Goal: Task Accomplishment & Management: Use online tool/utility

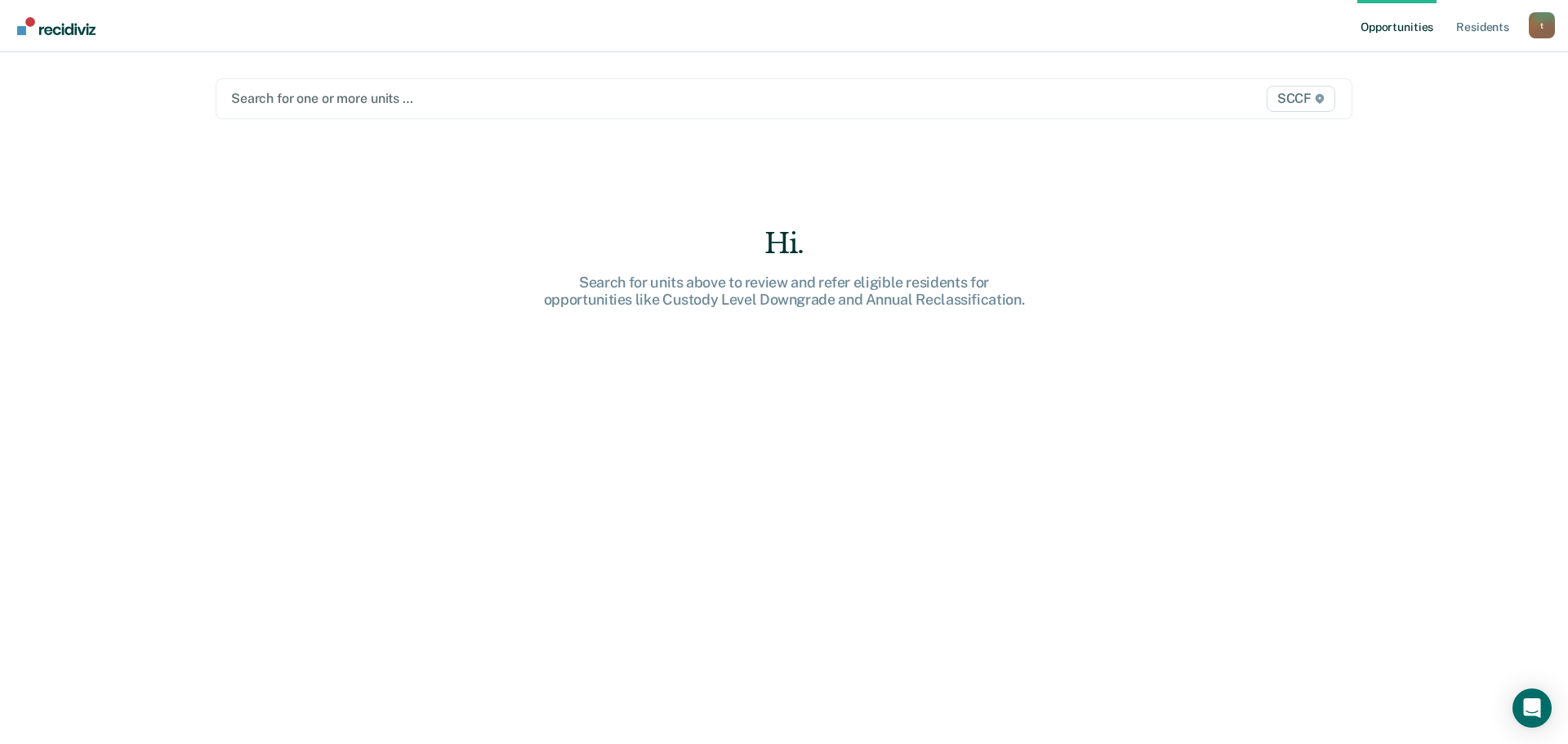
click at [346, 102] on div at bounding box center [618, 98] width 774 height 19
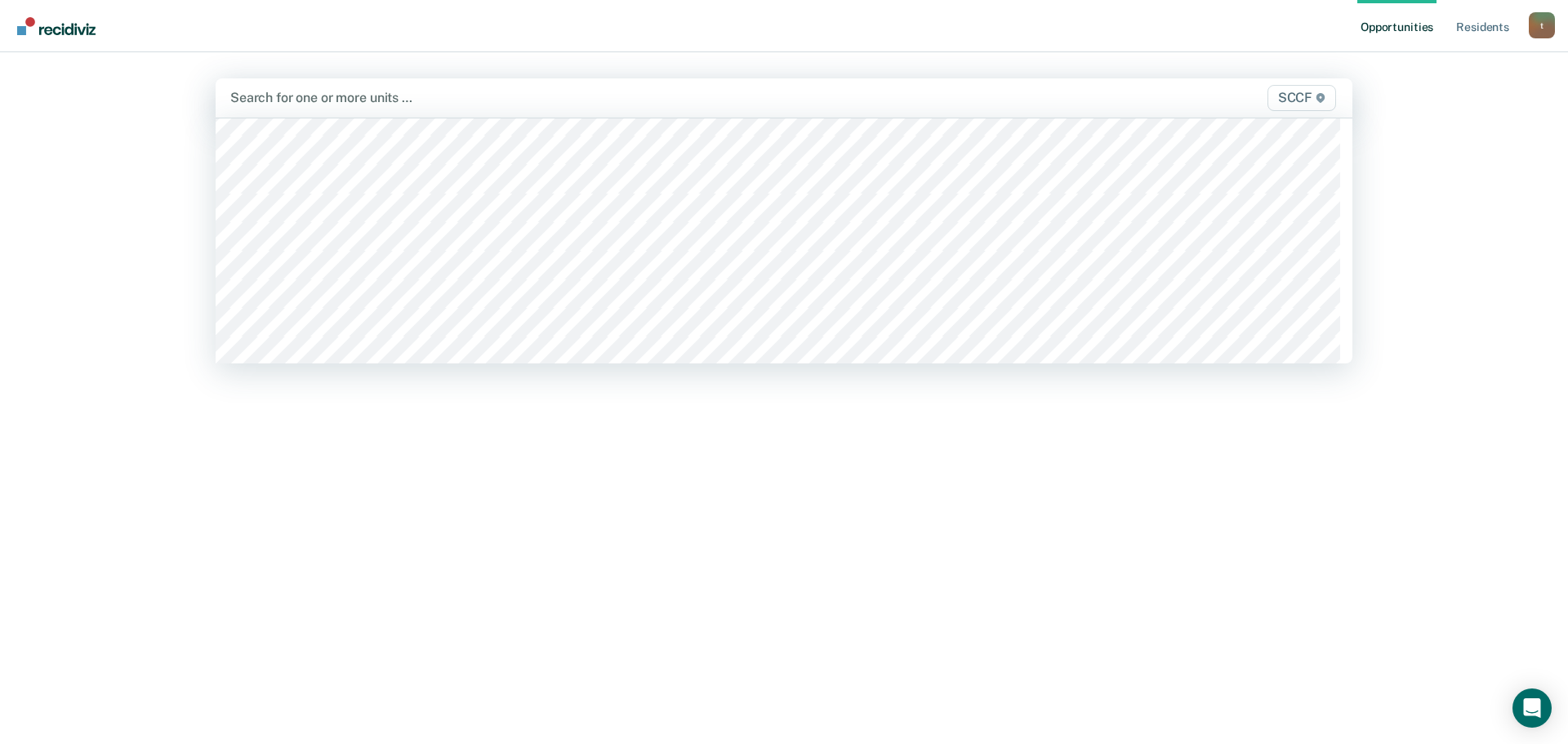
scroll to position [8332, 0]
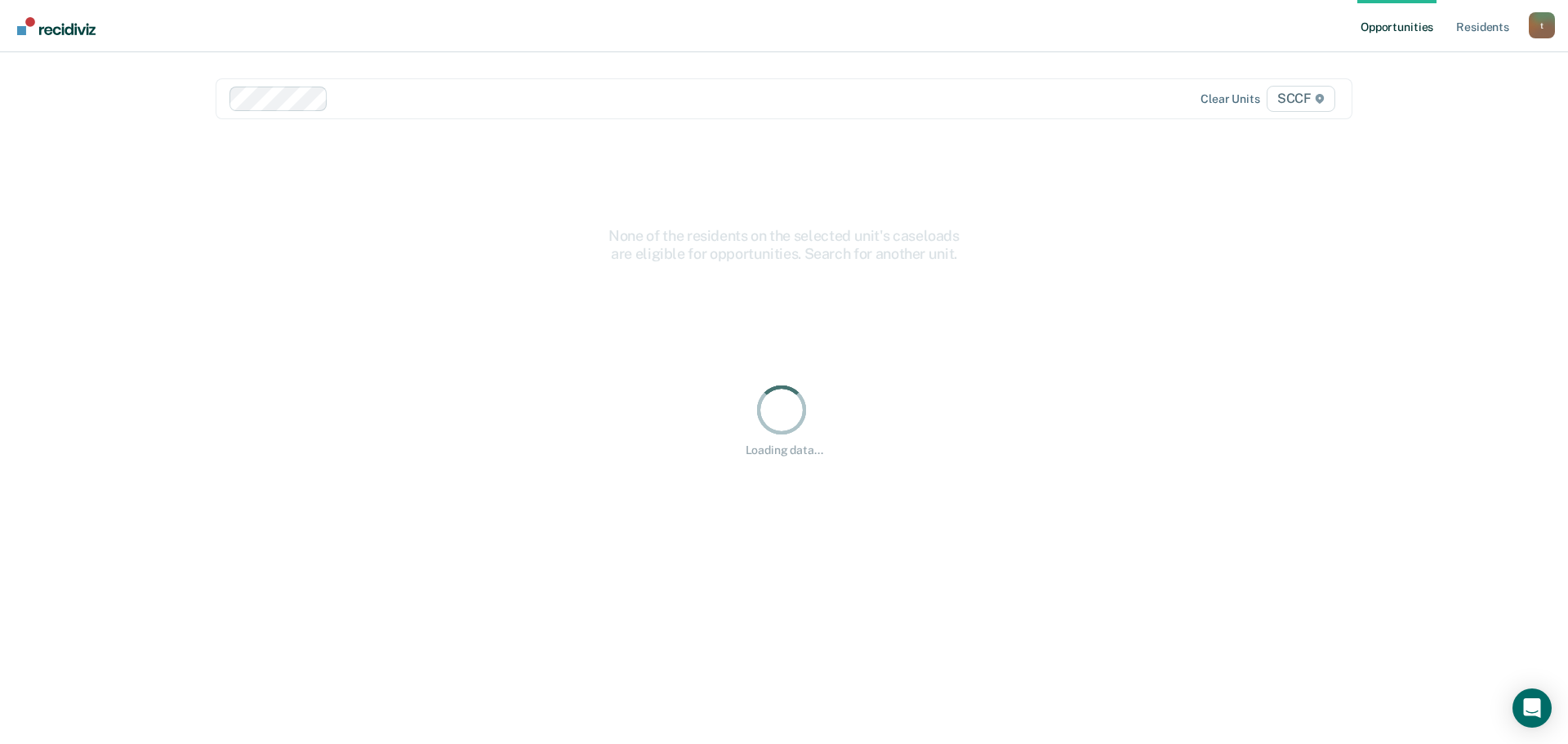
click at [397, 105] on div at bounding box center [669, 98] width 669 height 19
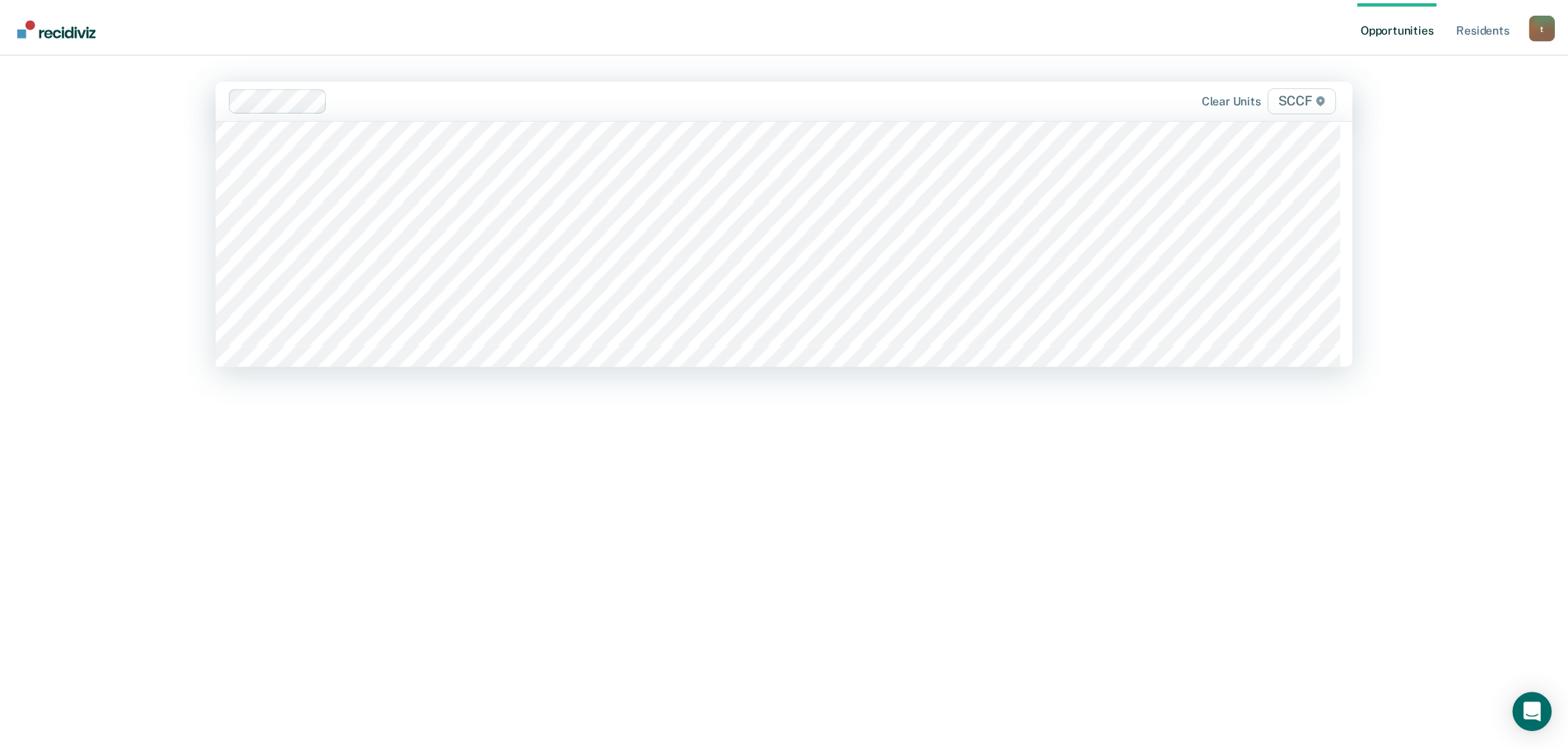
scroll to position [8317, 0]
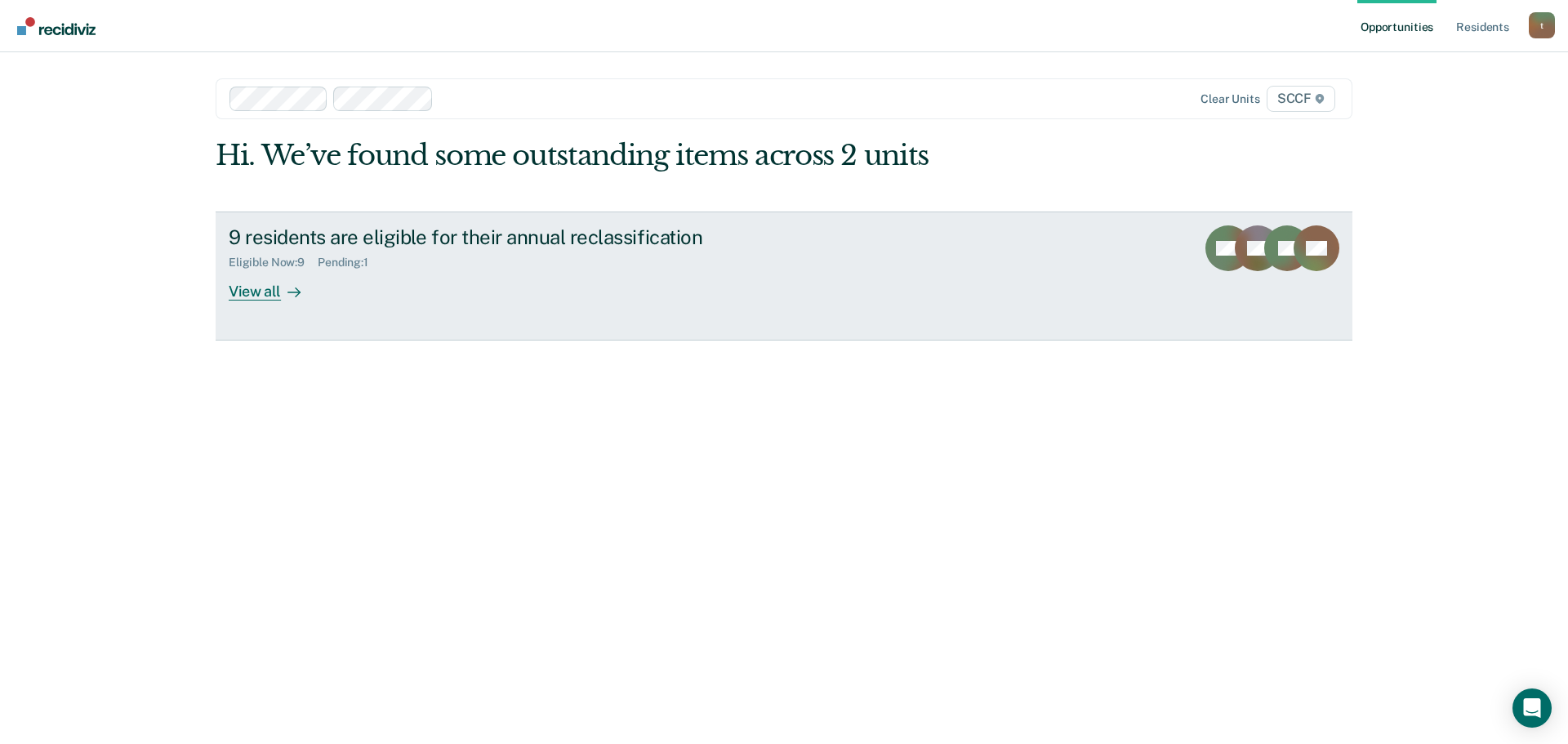
click at [656, 245] on div "9 residents are eligible for their annual reclassification" at bounding box center [515, 237] width 573 height 24
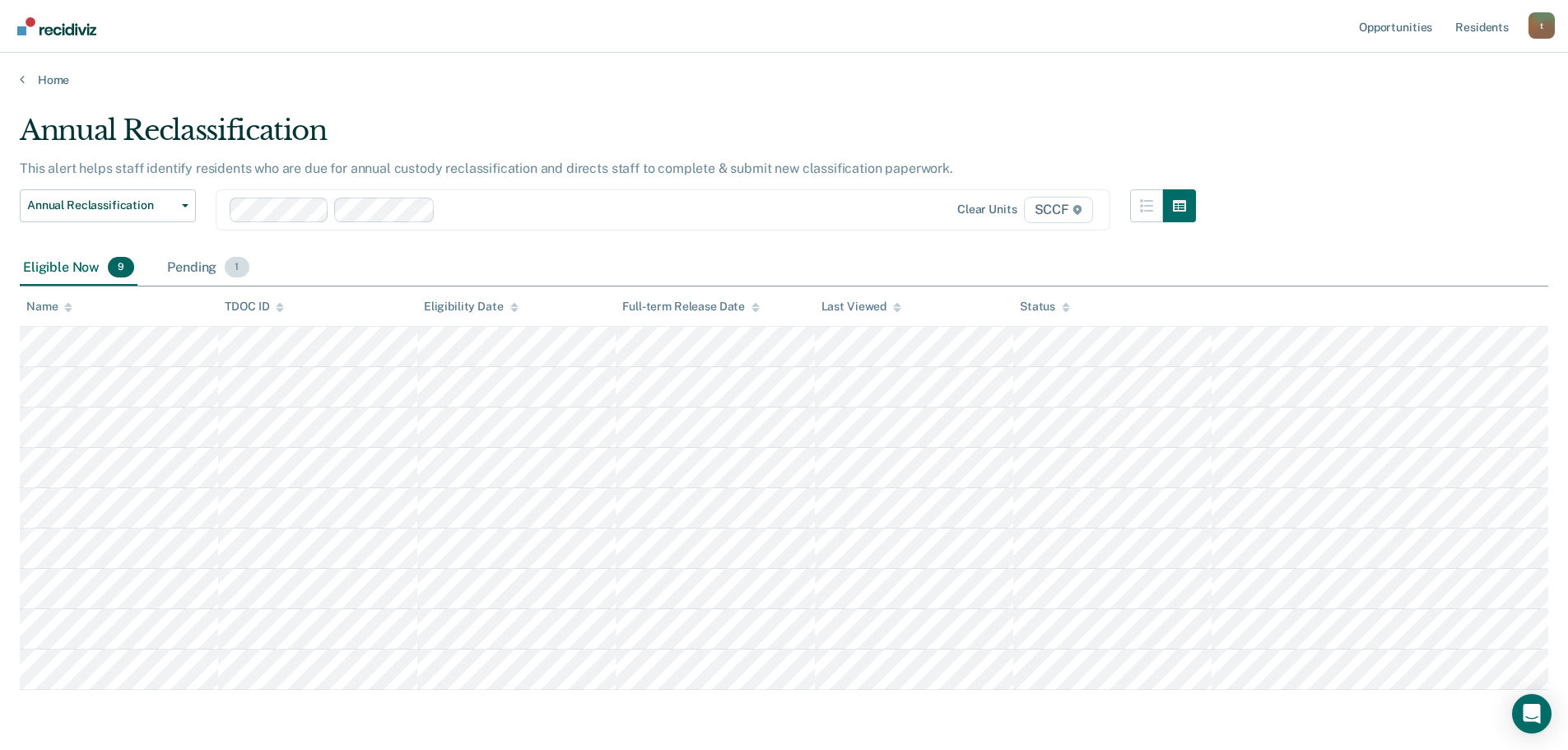
click at [164, 272] on div "Pending 1" at bounding box center [208, 269] width 88 height 37
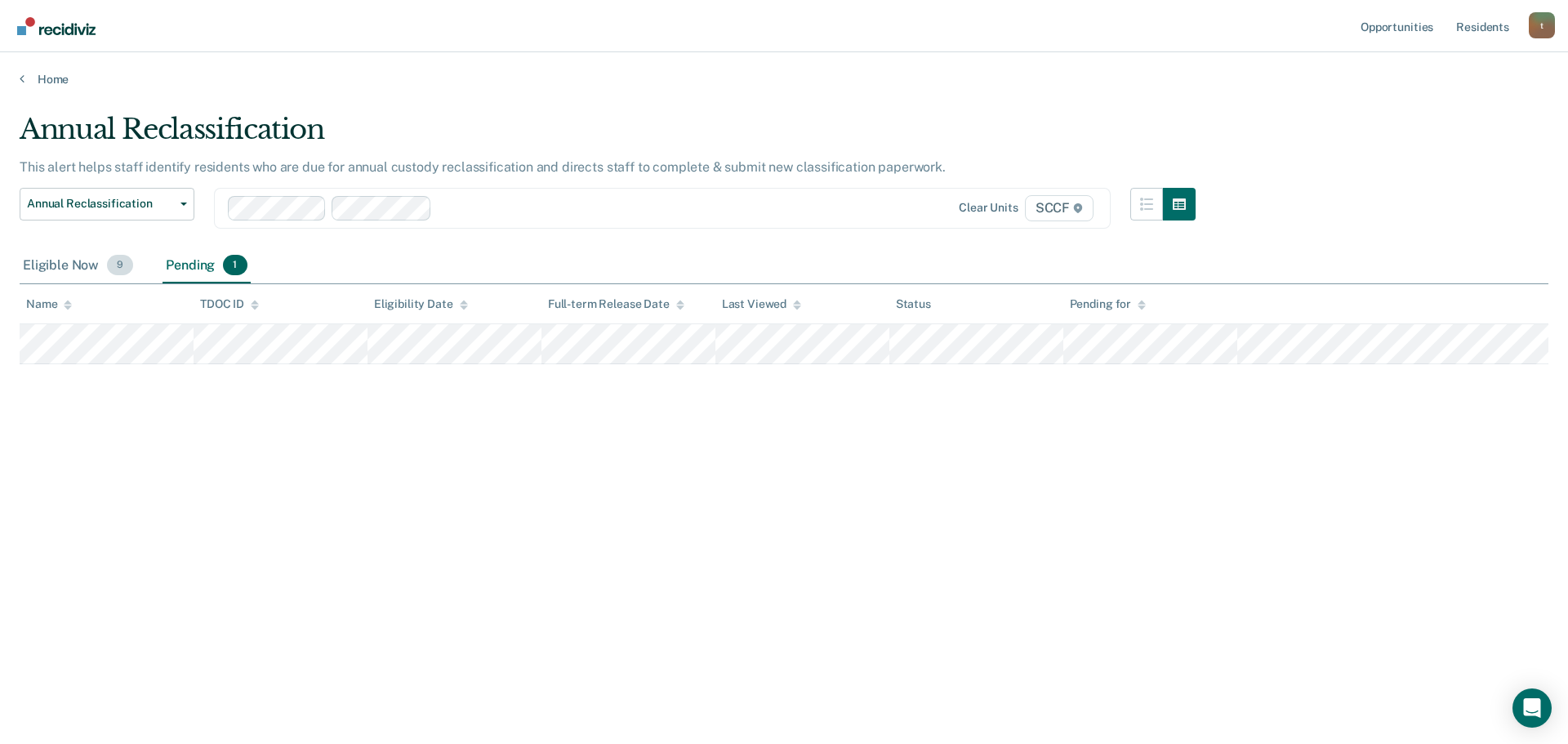
click at [62, 265] on div "Eligible Now 9" at bounding box center [78, 267] width 117 height 36
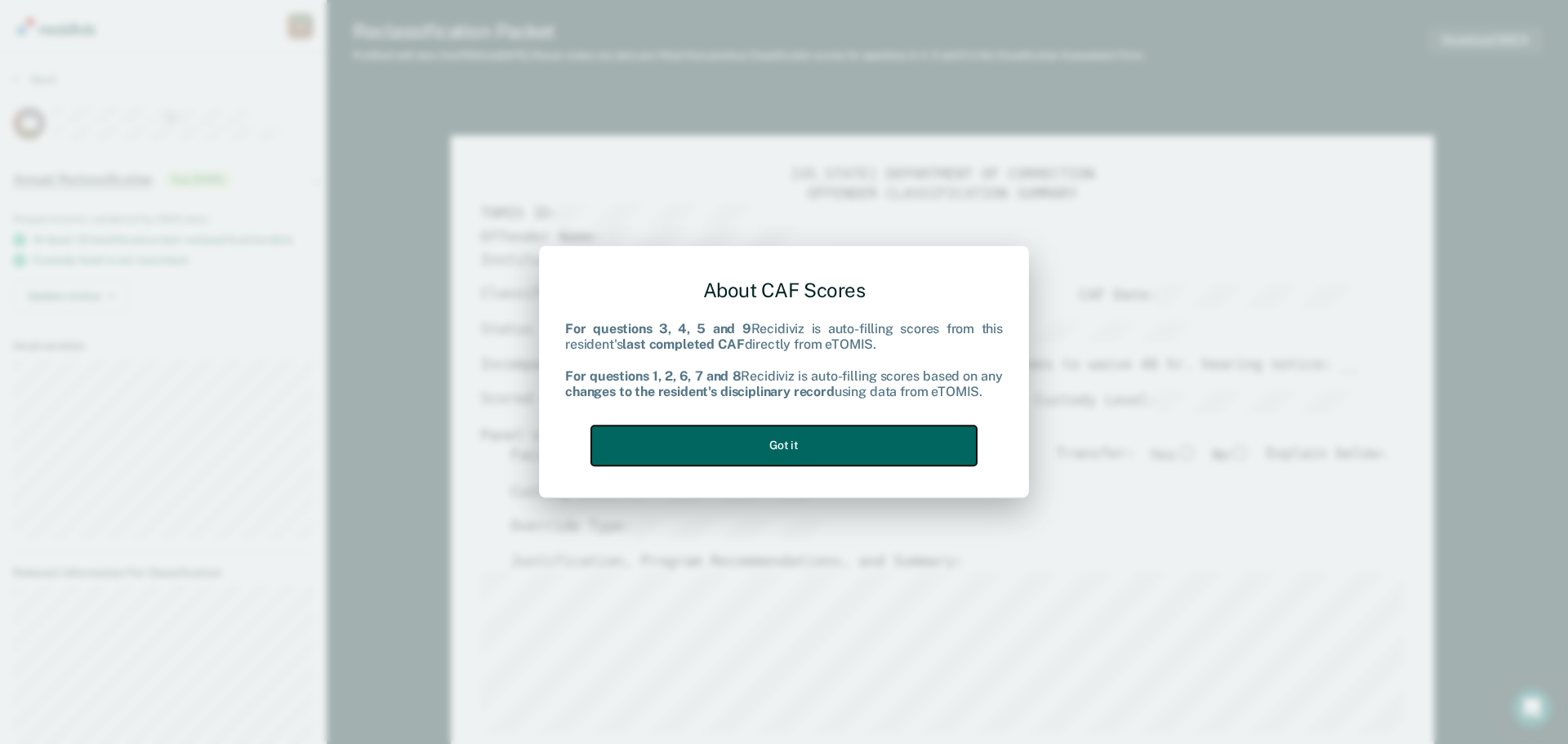
click at [831, 444] on button "Got it" at bounding box center [784, 445] width 385 height 40
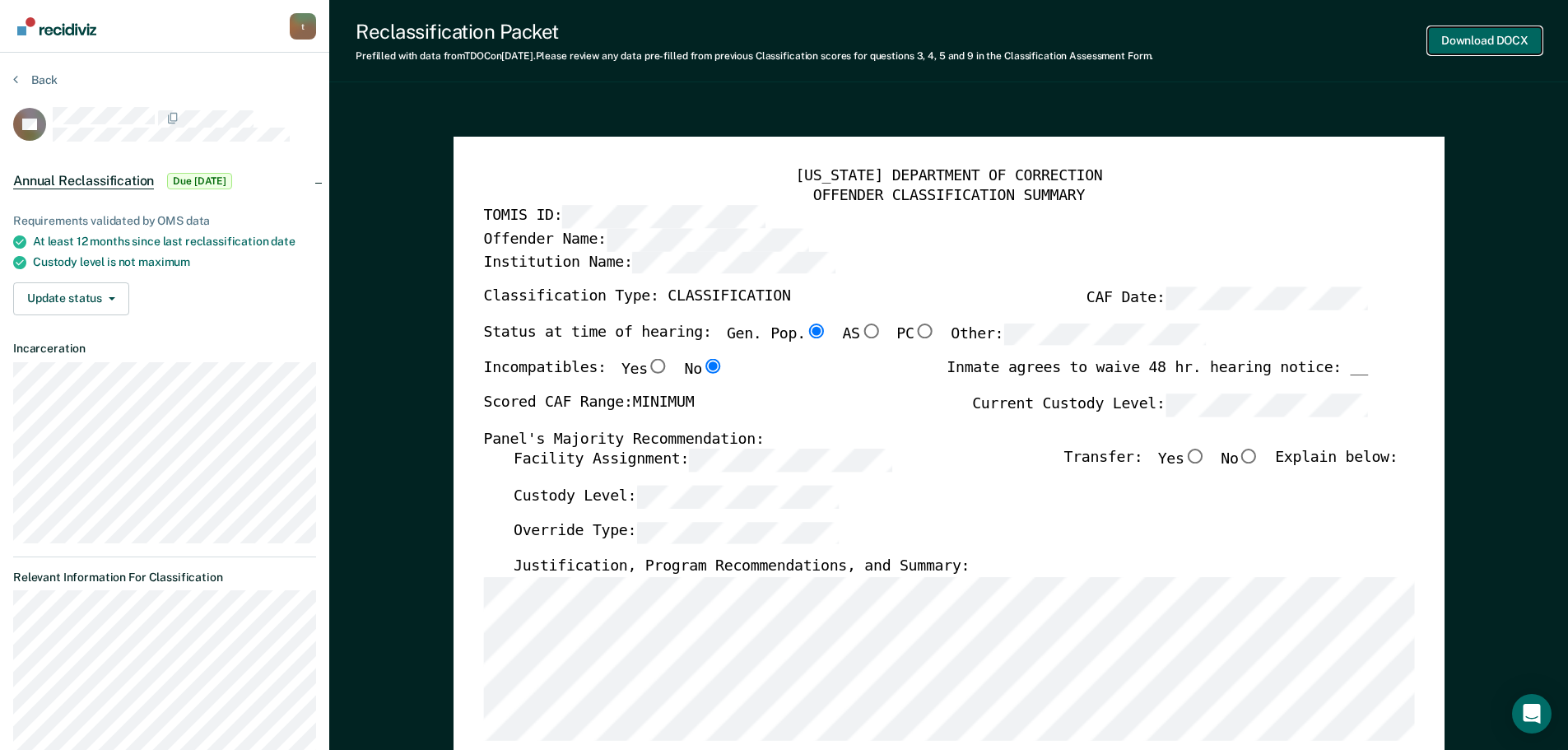
click at [1489, 34] on button "Download DOCX" at bounding box center [1485, 41] width 113 height 27
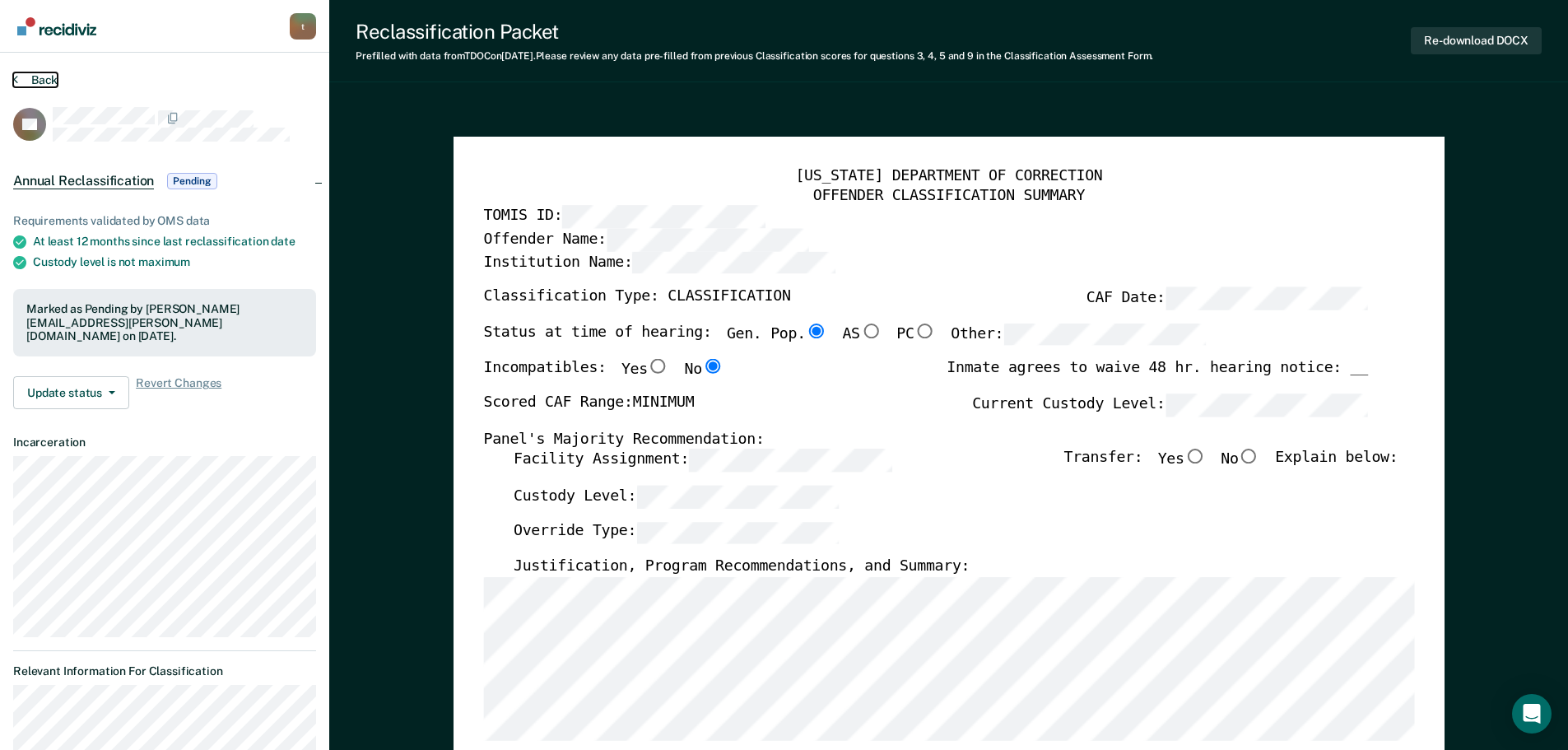
click at [33, 78] on button "Back" at bounding box center [35, 80] width 45 height 15
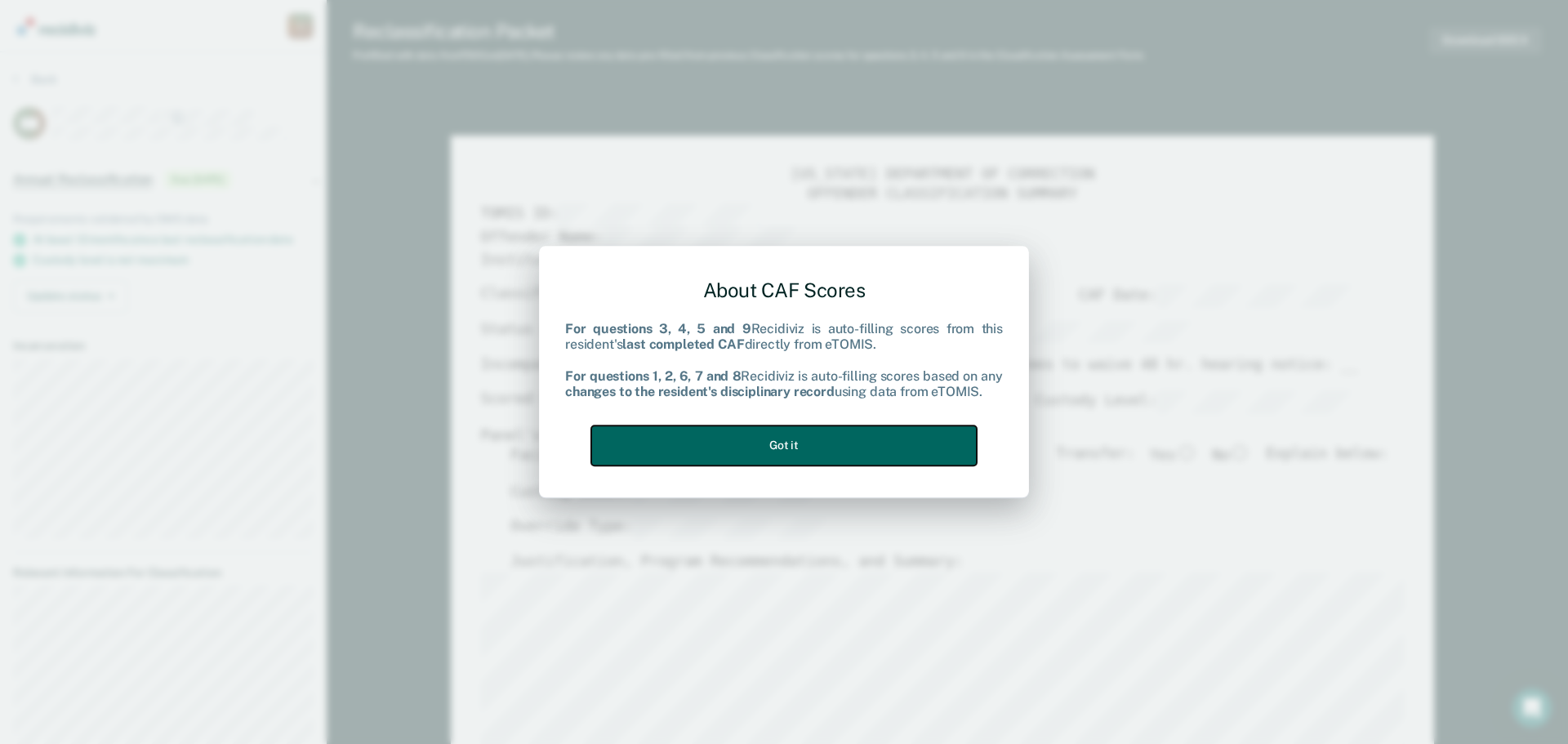
click at [822, 445] on button "Got it" at bounding box center [784, 445] width 385 height 40
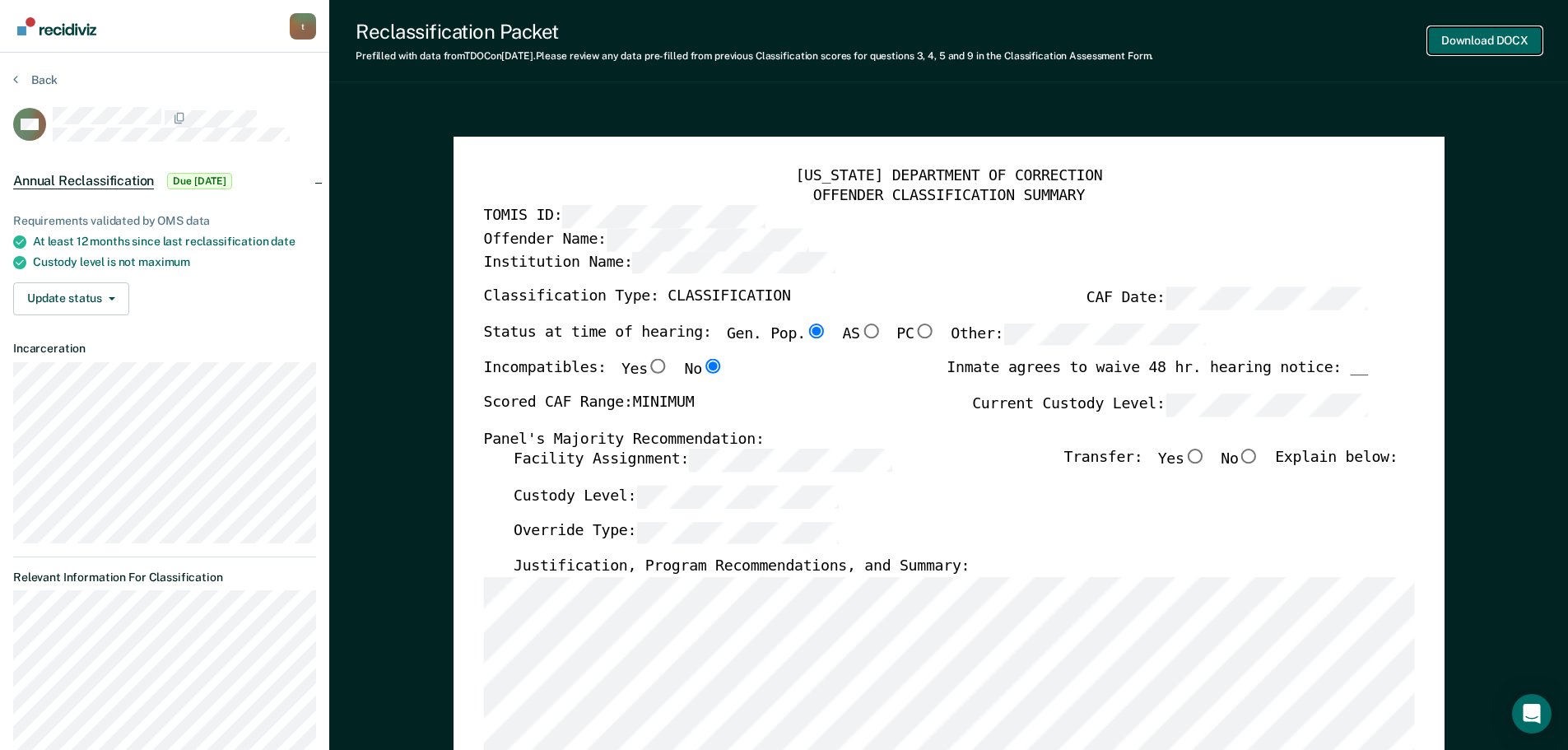
click at [1490, 40] on button "Download DOCX" at bounding box center [1485, 41] width 113 height 27
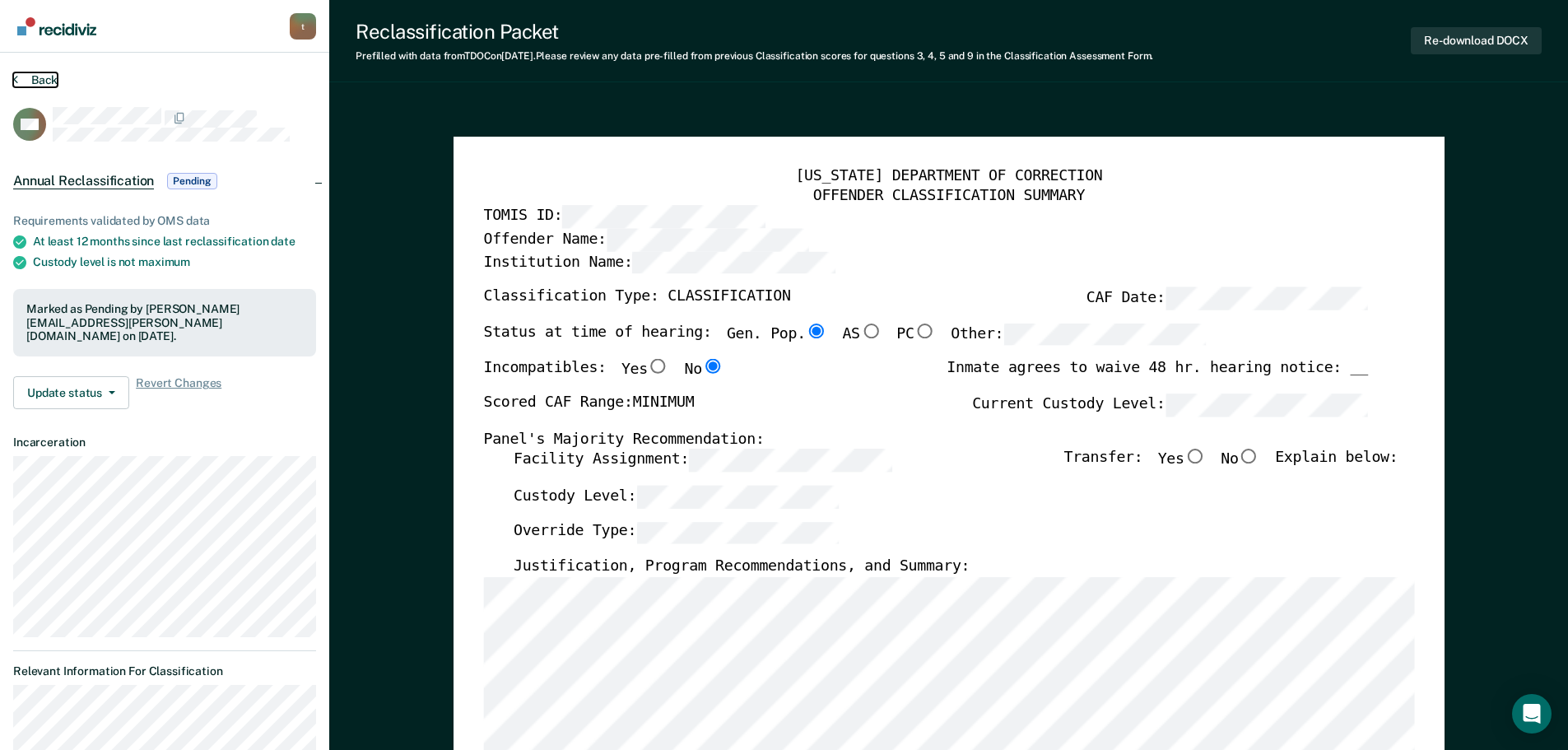
click at [25, 86] on button "Back" at bounding box center [35, 80] width 45 height 15
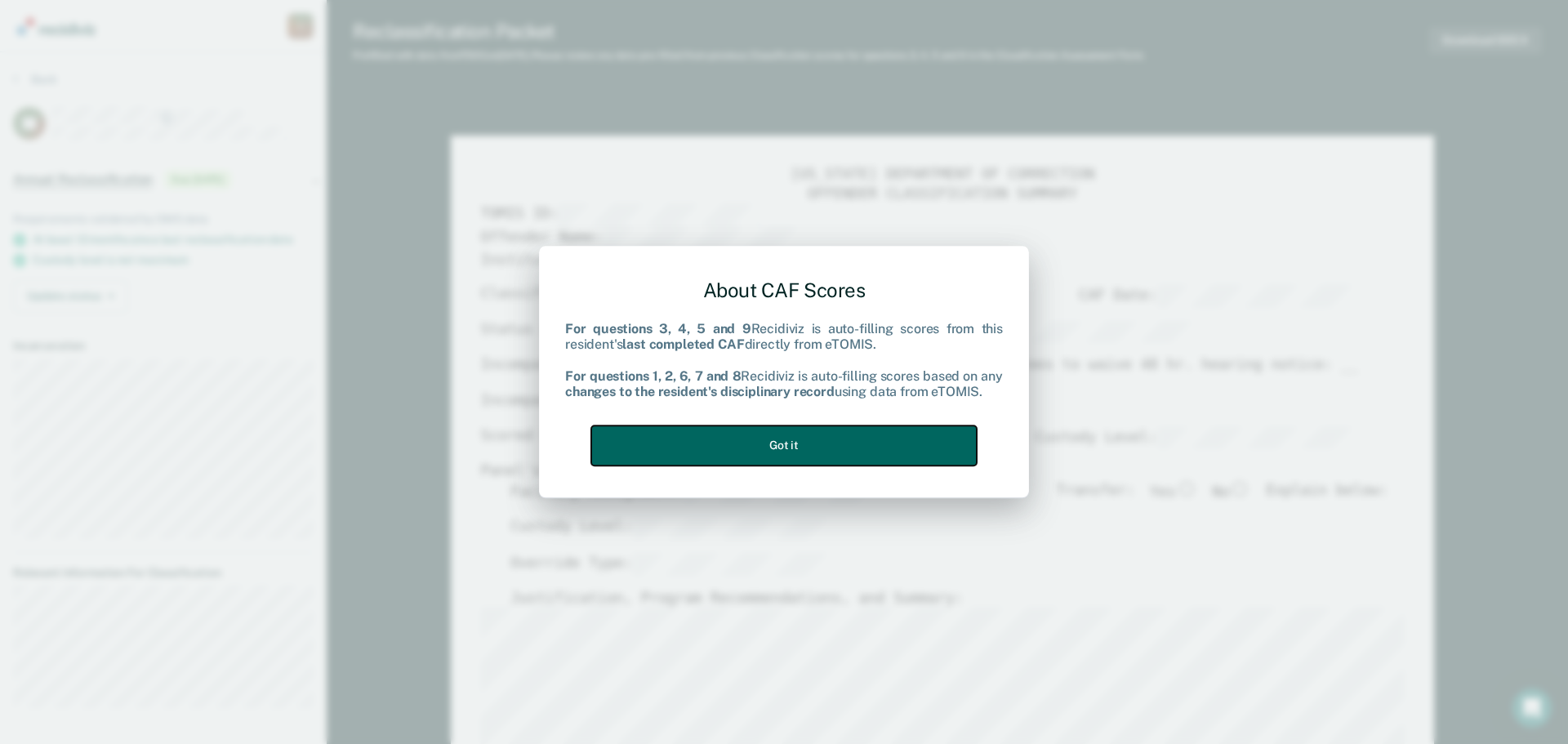
click at [856, 438] on button "Got it" at bounding box center [784, 445] width 385 height 40
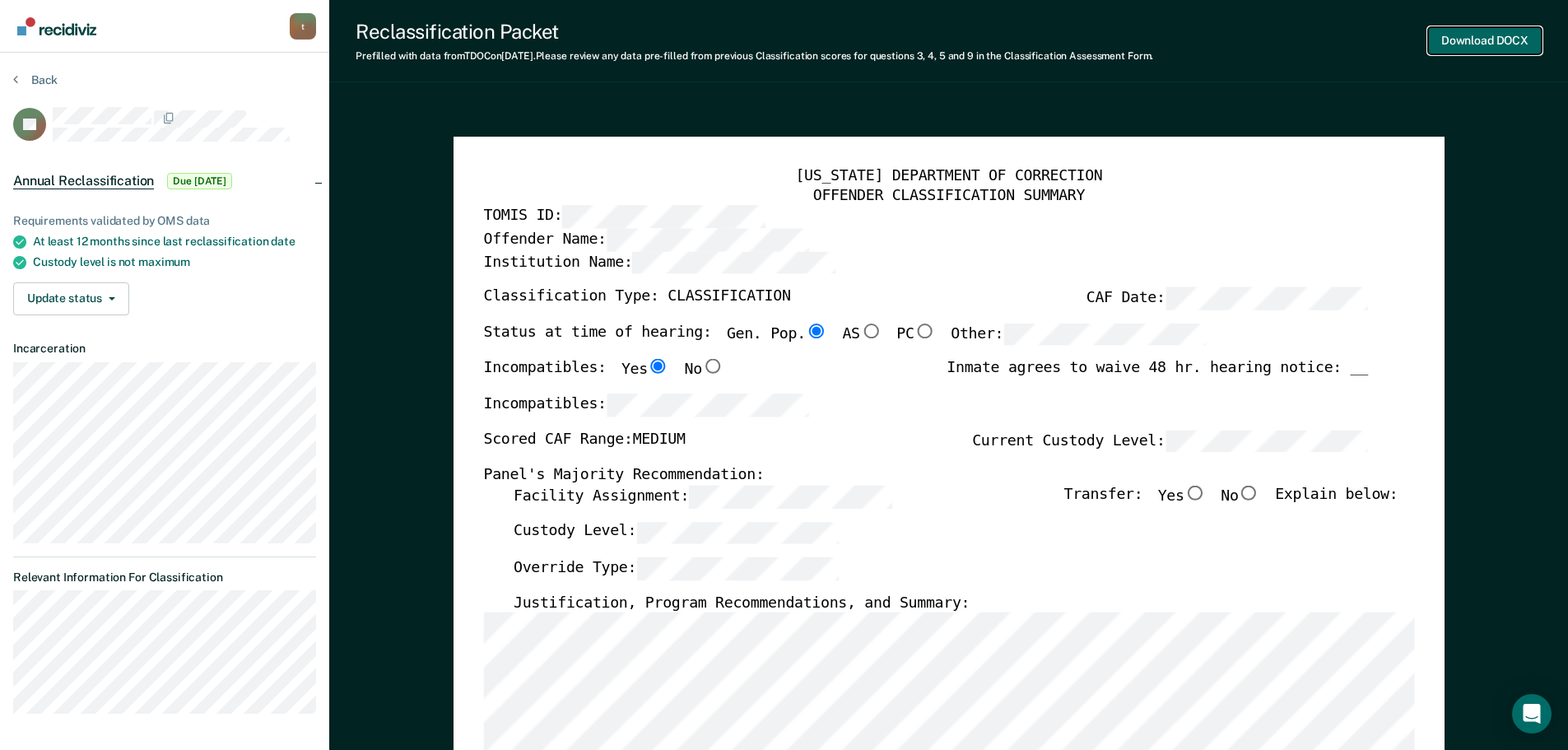
click at [1462, 44] on button "Download DOCX" at bounding box center [1485, 41] width 113 height 27
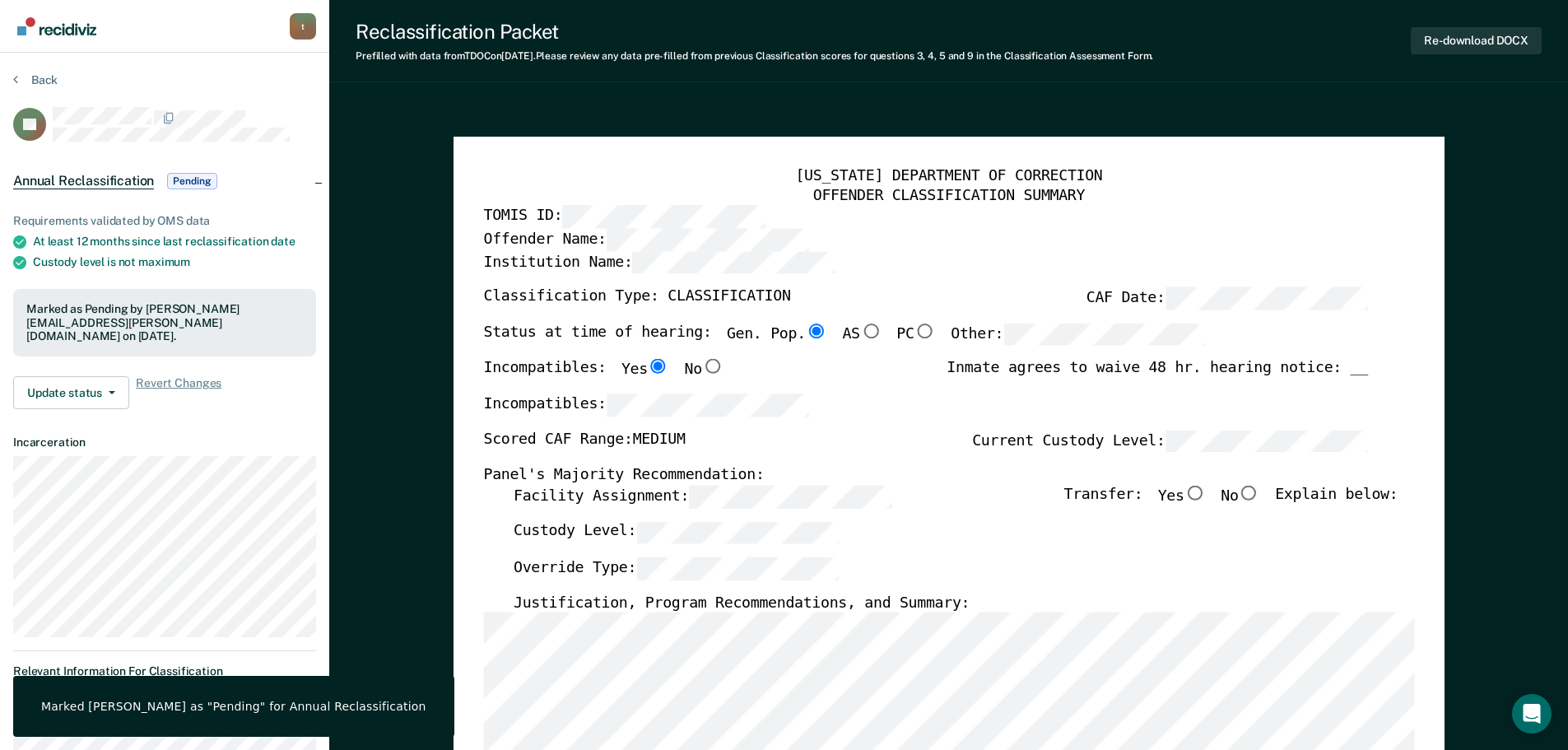
click at [133, 710] on div "Marked [PERSON_NAME] as "Pending" for Annual Reclassification" at bounding box center [233, 706] width 385 height 15
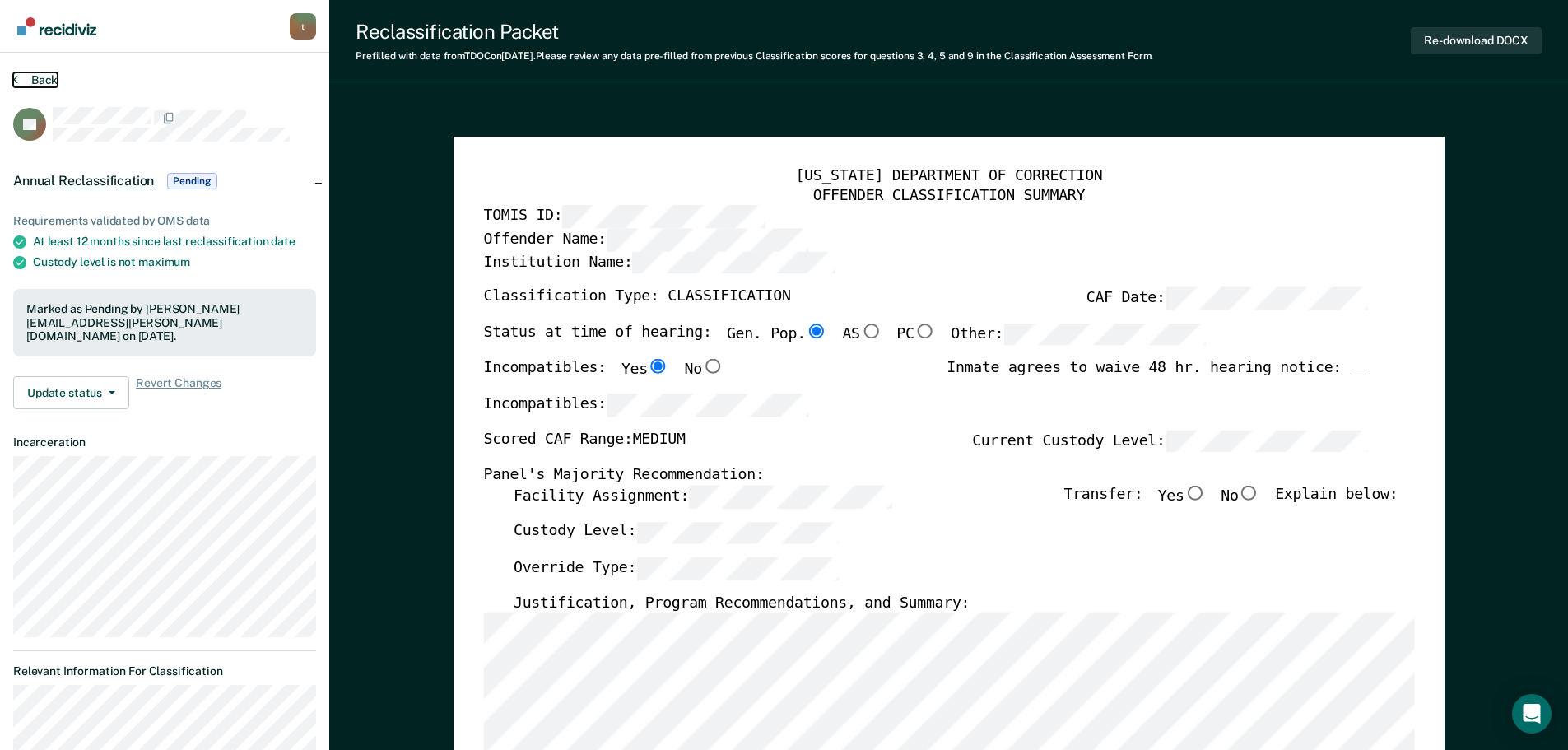
click at [22, 79] on button "Back" at bounding box center [35, 80] width 45 height 15
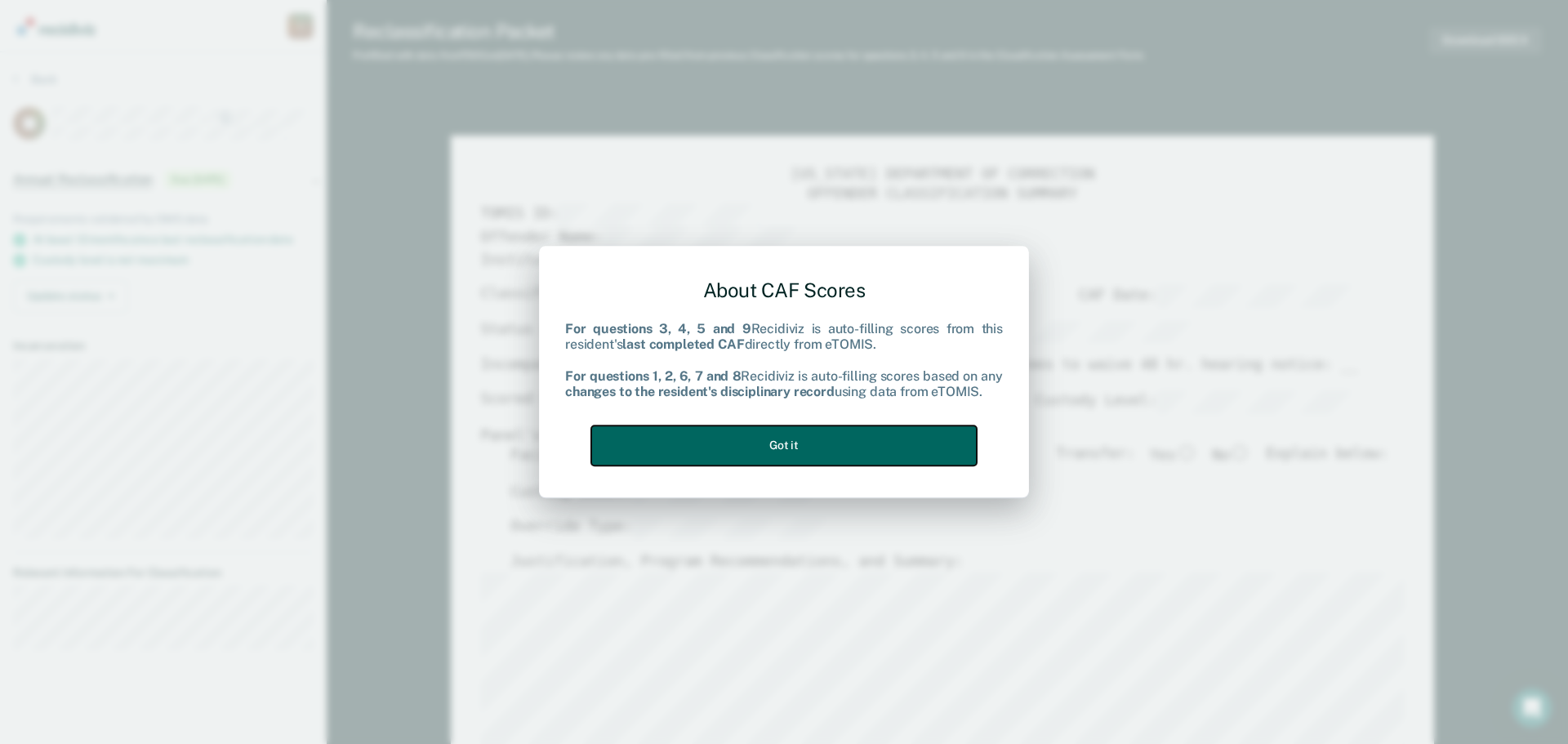
click at [805, 447] on button "Got it" at bounding box center [784, 445] width 385 height 40
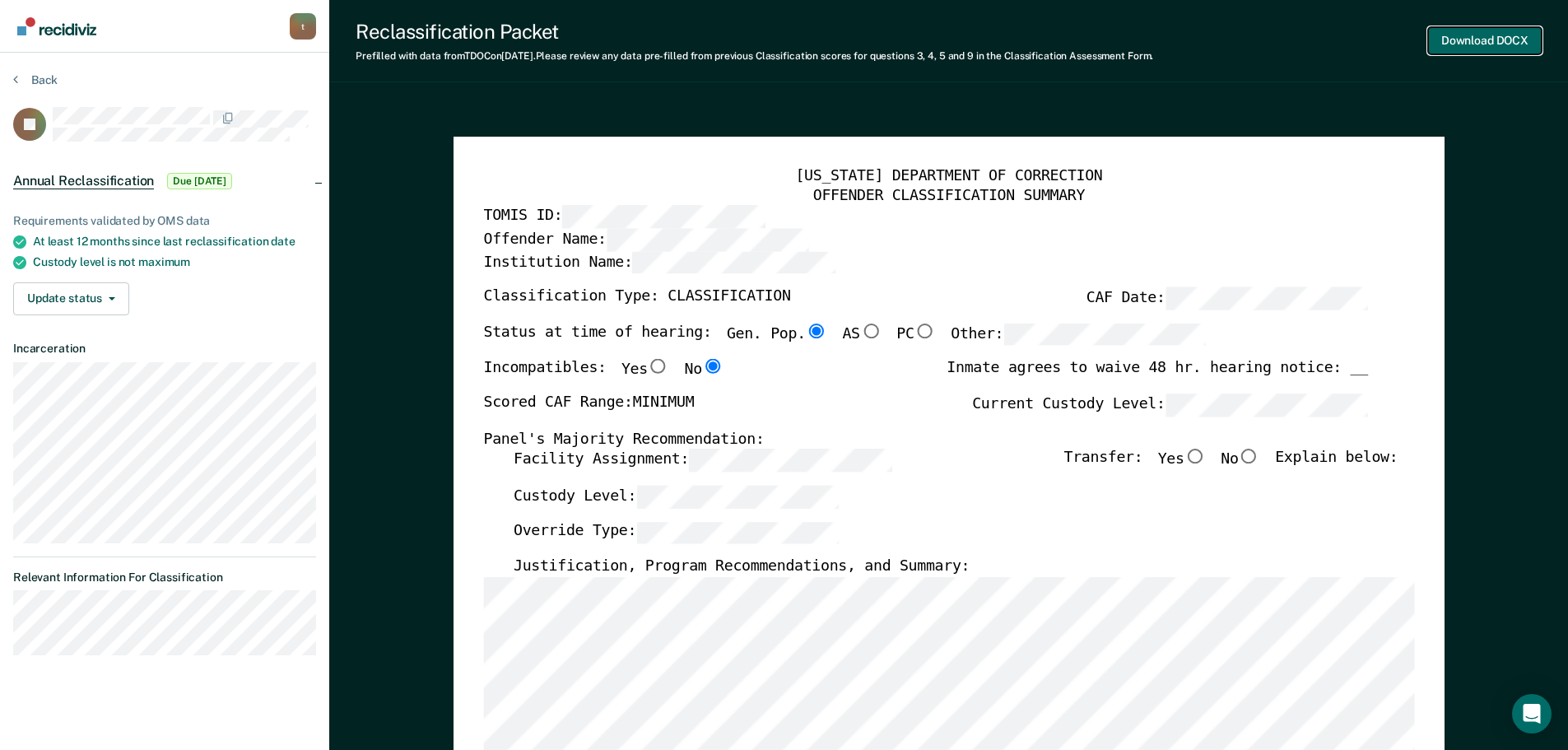
click at [1459, 37] on button "Download DOCX" at bounding box center [1485, 41] width 113 height 27
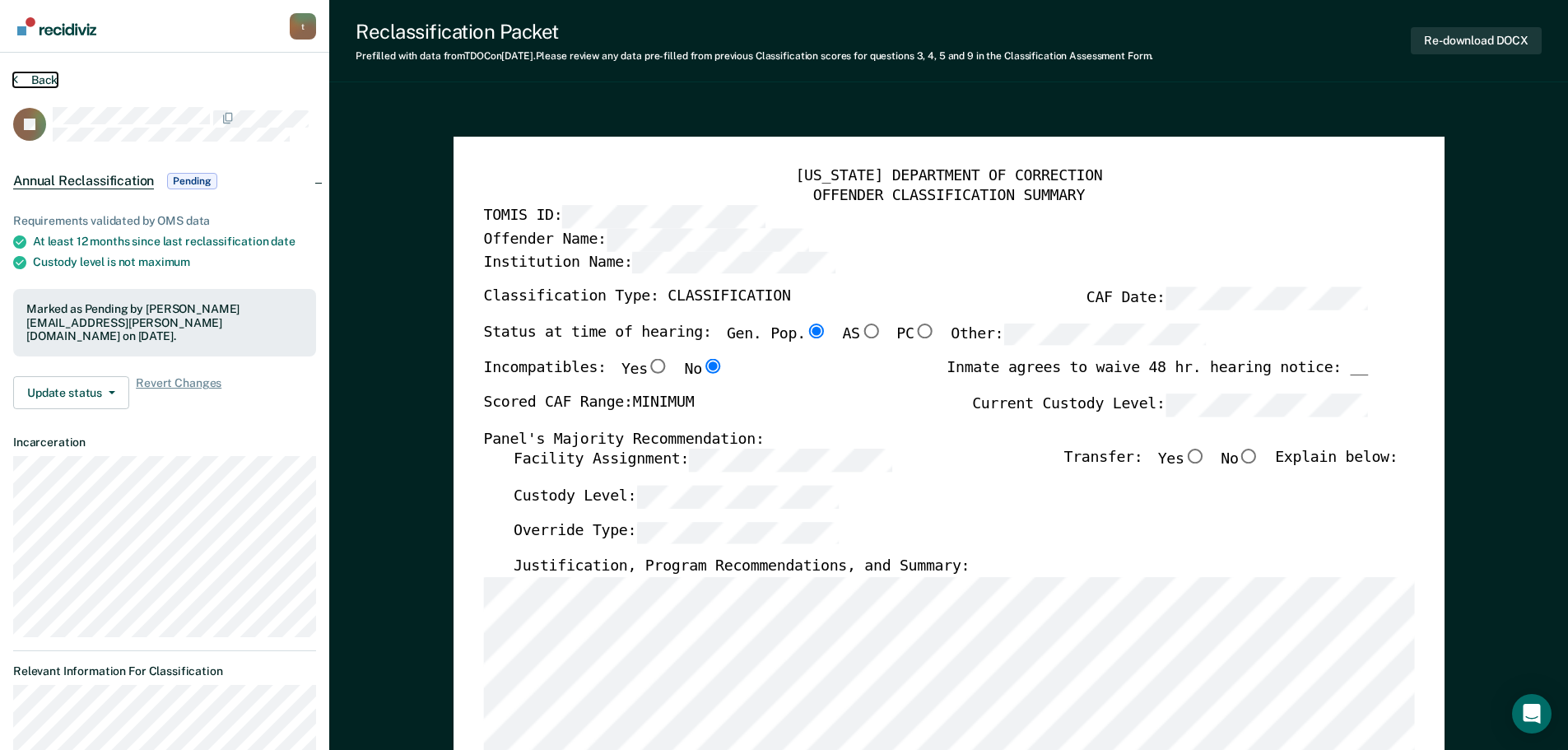
click at [25, 76] on button "Back" at bounding box center [35, 80] width 45 height 15
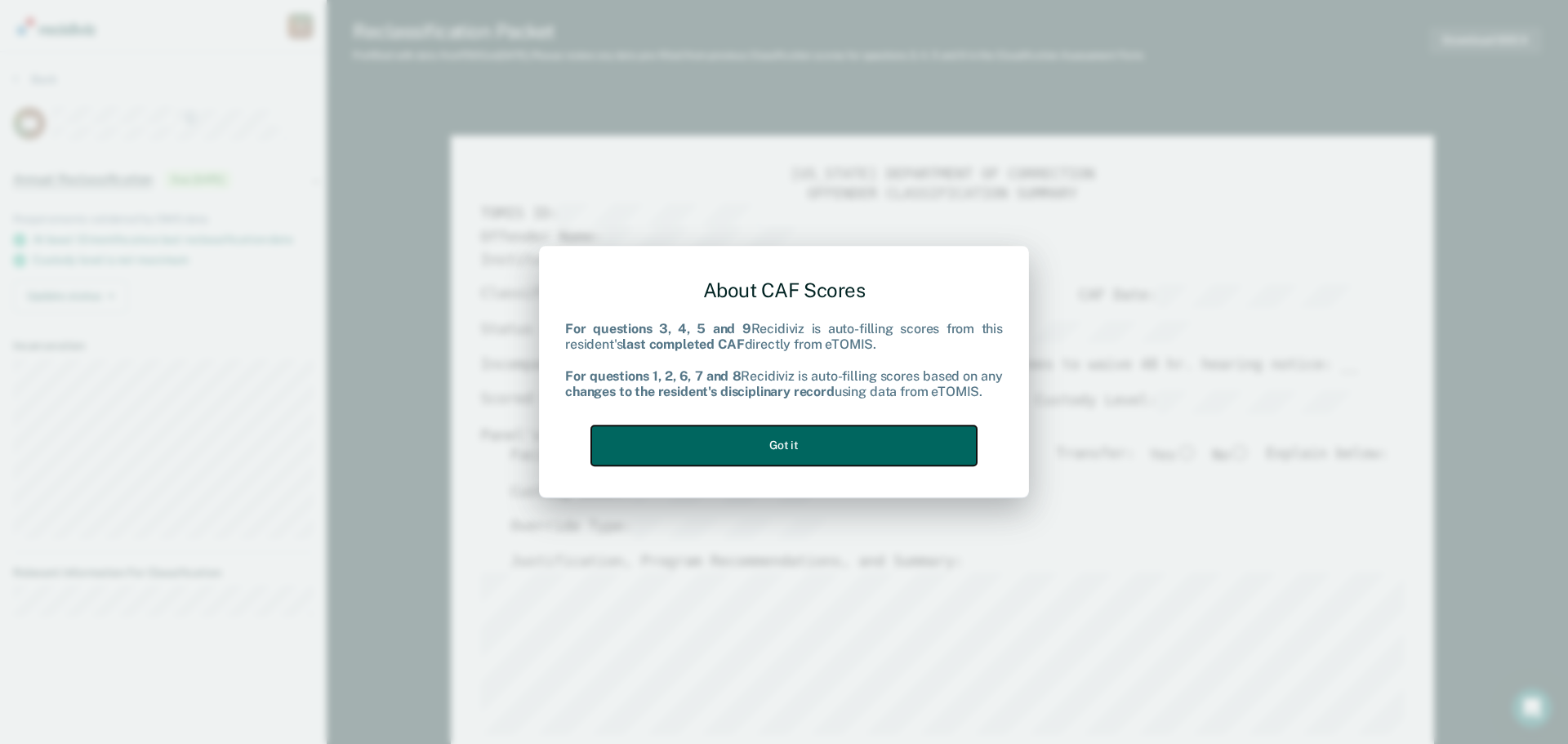
click at [696, 444] on button "Got it" at bounding box center [784, 445] width 385 height 40
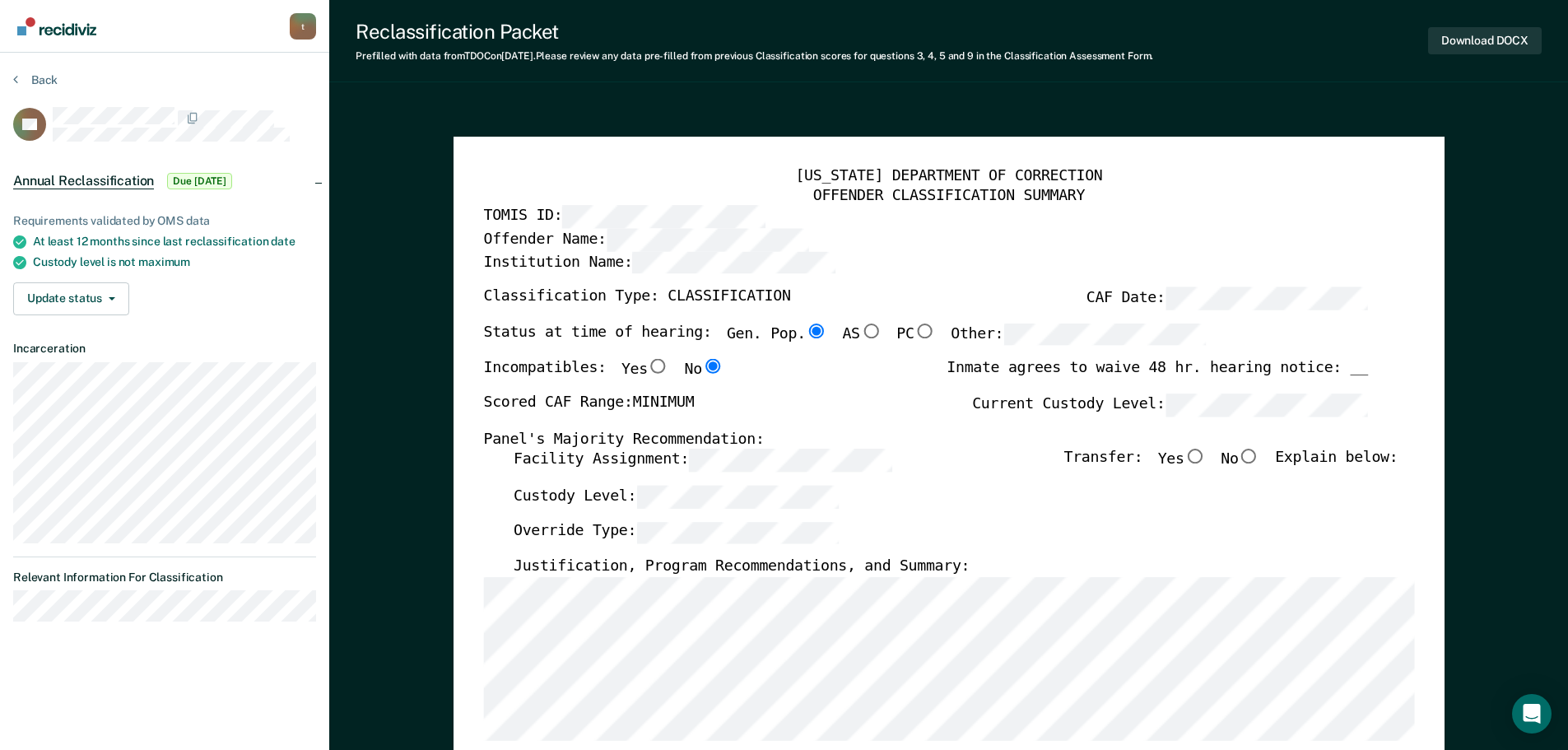
click at [1475, 55] on div "Download DOCX" at bounding box center [1485, 41] width 113 height 42
click at [1495, 38] on button "Download DOCX" at bounding box center [1485, 41] width 113 height 27
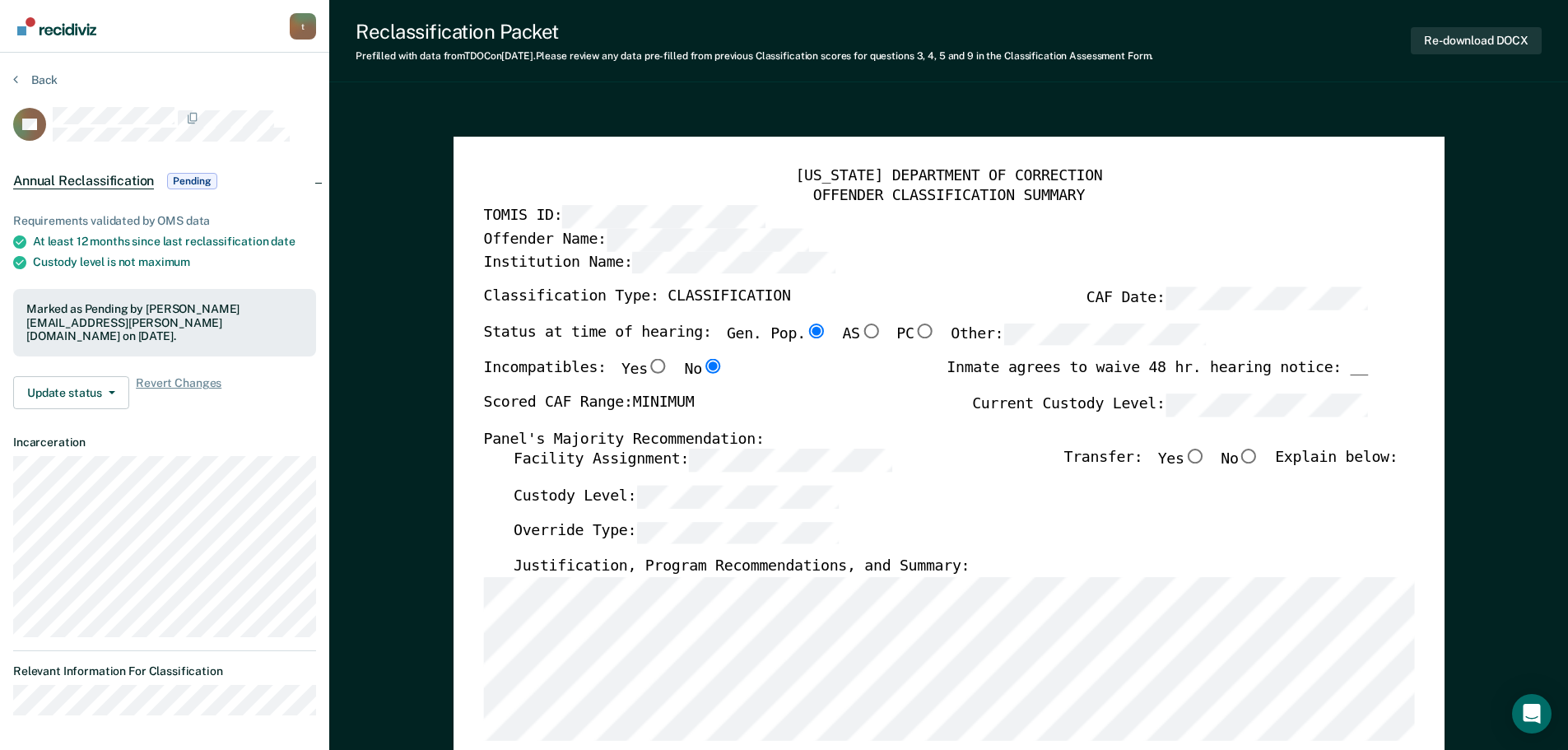
click at [6, 72] on section "Back RC Annual Reclassification Pending Requirements validated by OMS data At l…" at bounding box center [165, 401] width 329 height 696
click at [21, 75] on button "Back" at bounding box center [35, 80] width 45 height 15
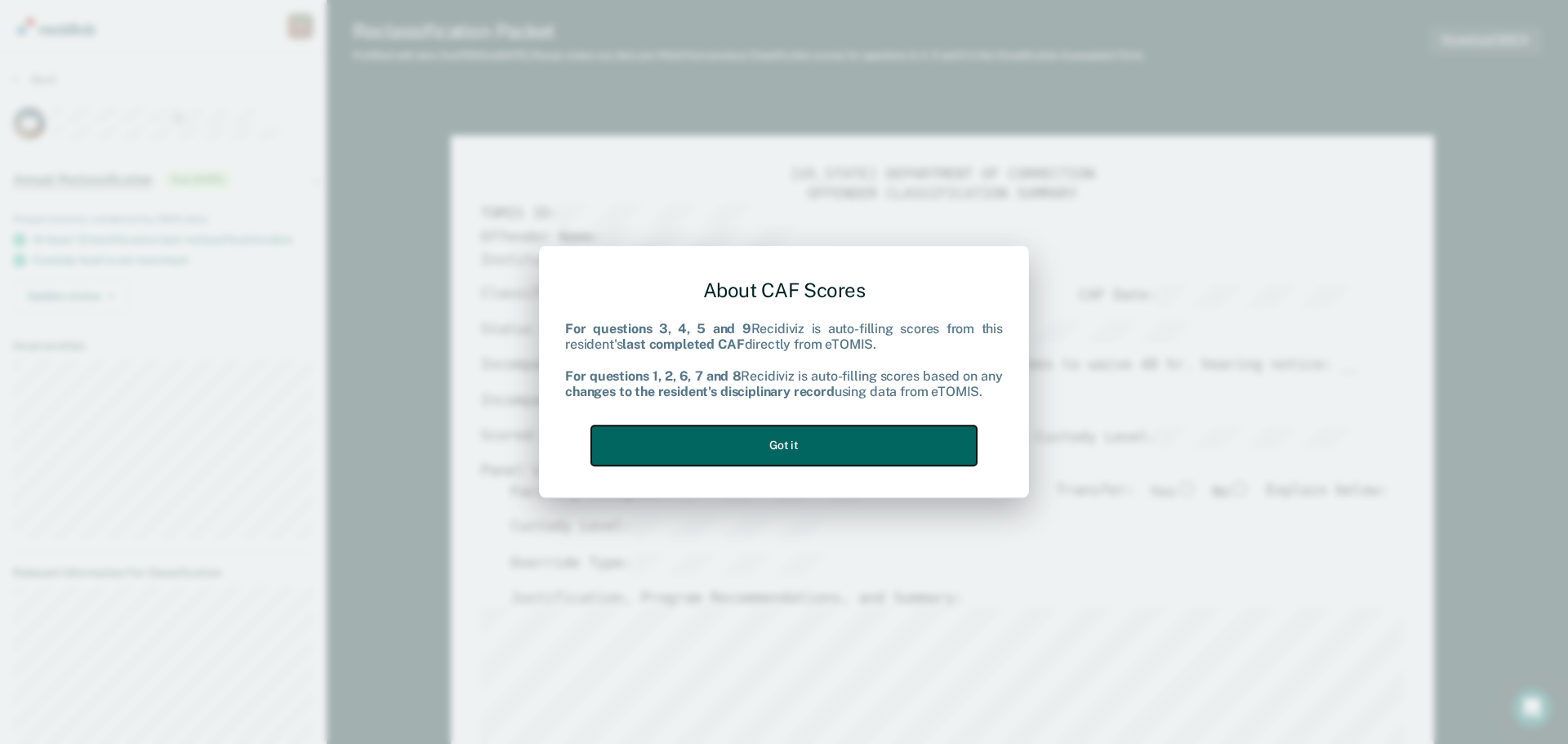
click at [702, 436] on button "Got it" at bounding box center [784, 445] width 385 height 40
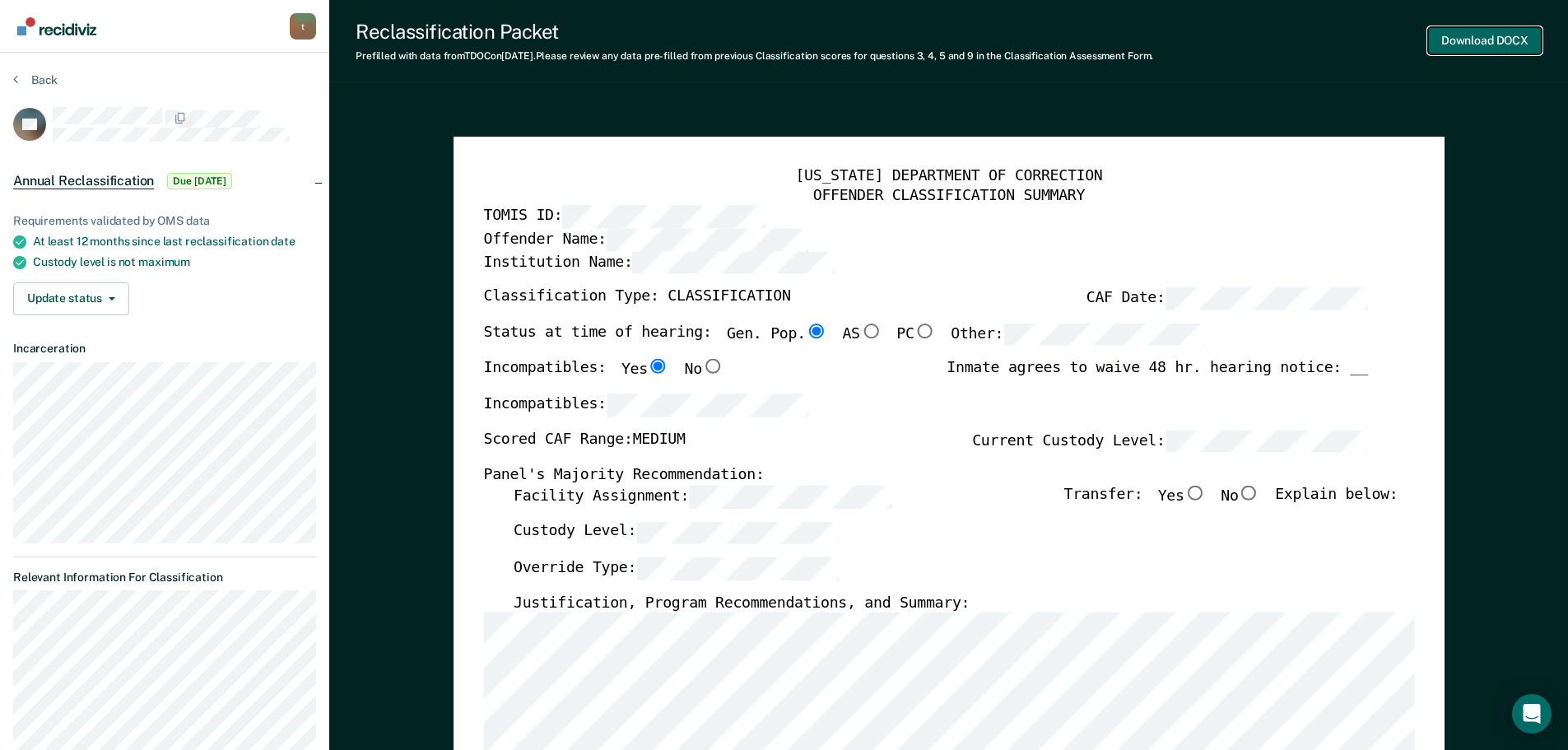
click at [1451, 42] on button "Download DOCX" at bounding box center [1485, 41] width 113 height 27
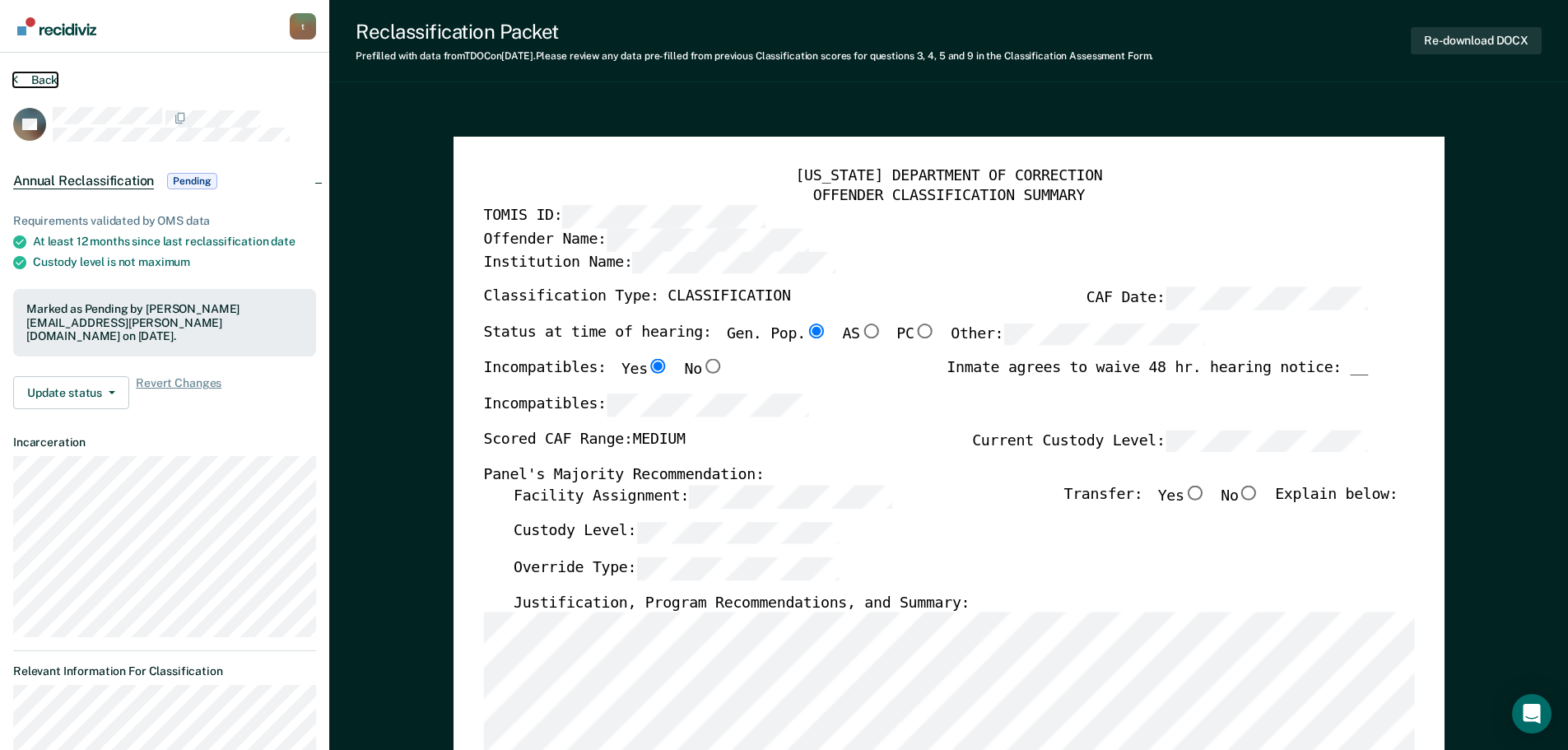
click at [23, 77] on button "Back" at bounding box center [35, 80] width 45 height 15
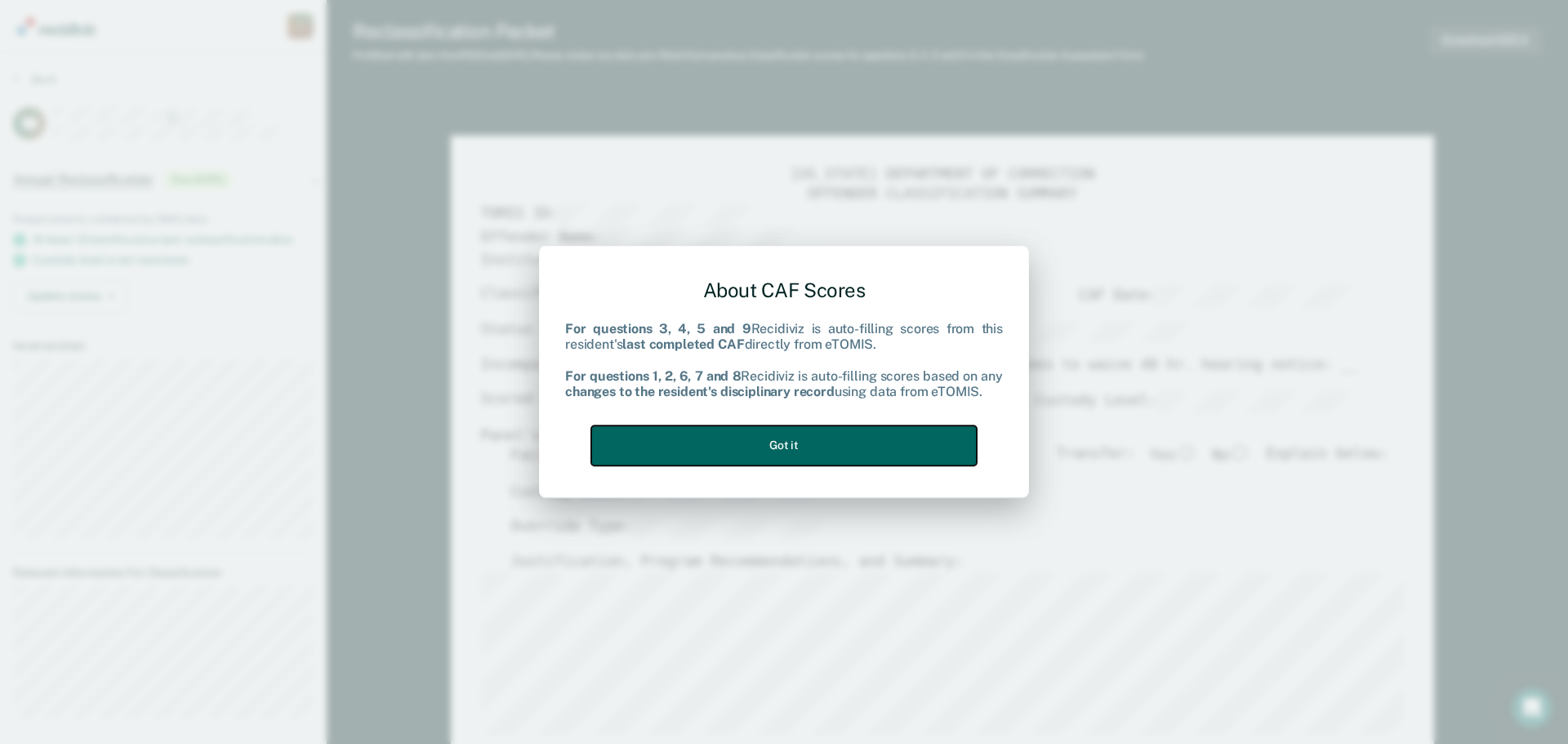
click at [764, 447] on button "Got it" at bounding box center [784, 445] width 385 height 40
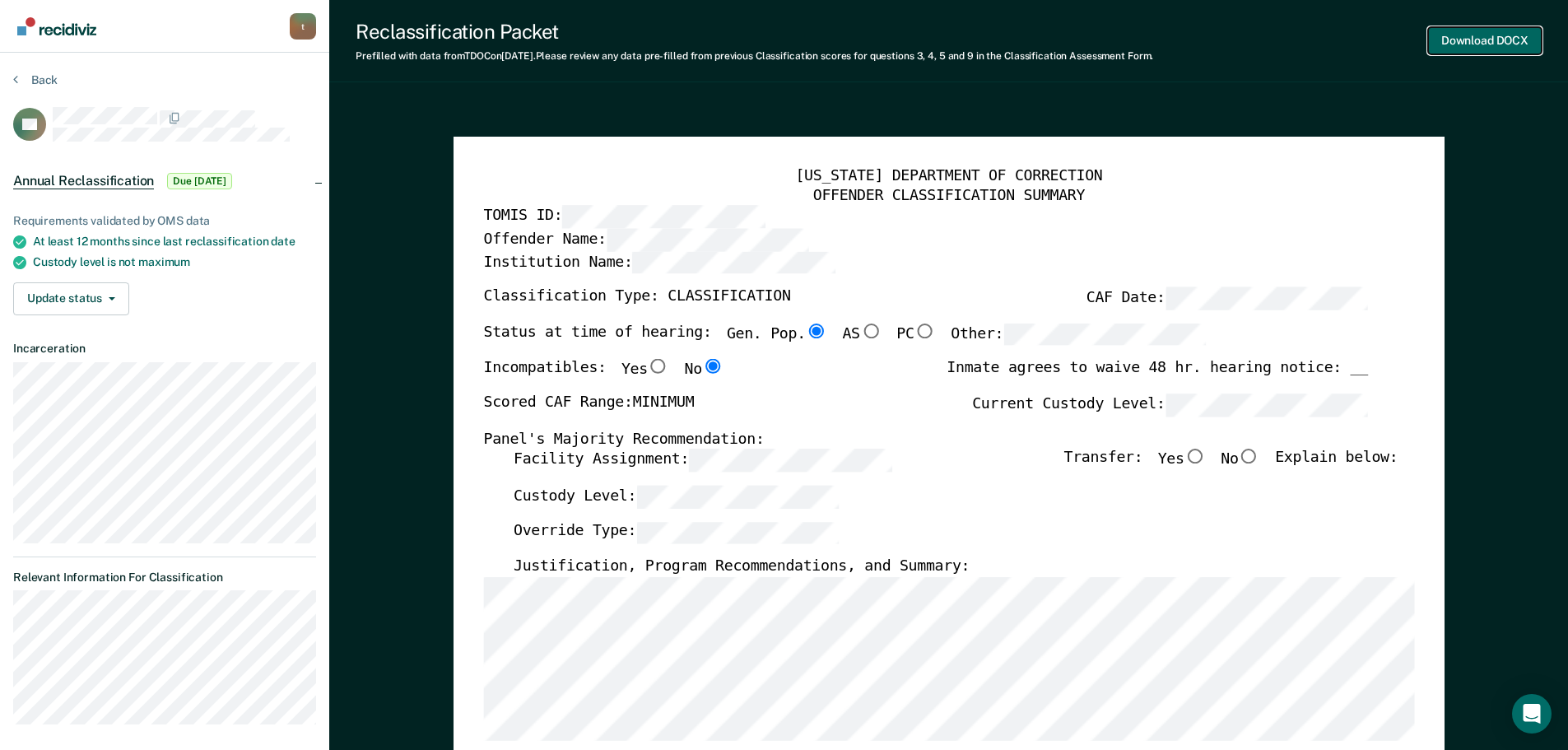
click at [1490, 42] on button "Download DOCX" at bounding box center [1485, 41] width 113 height 27
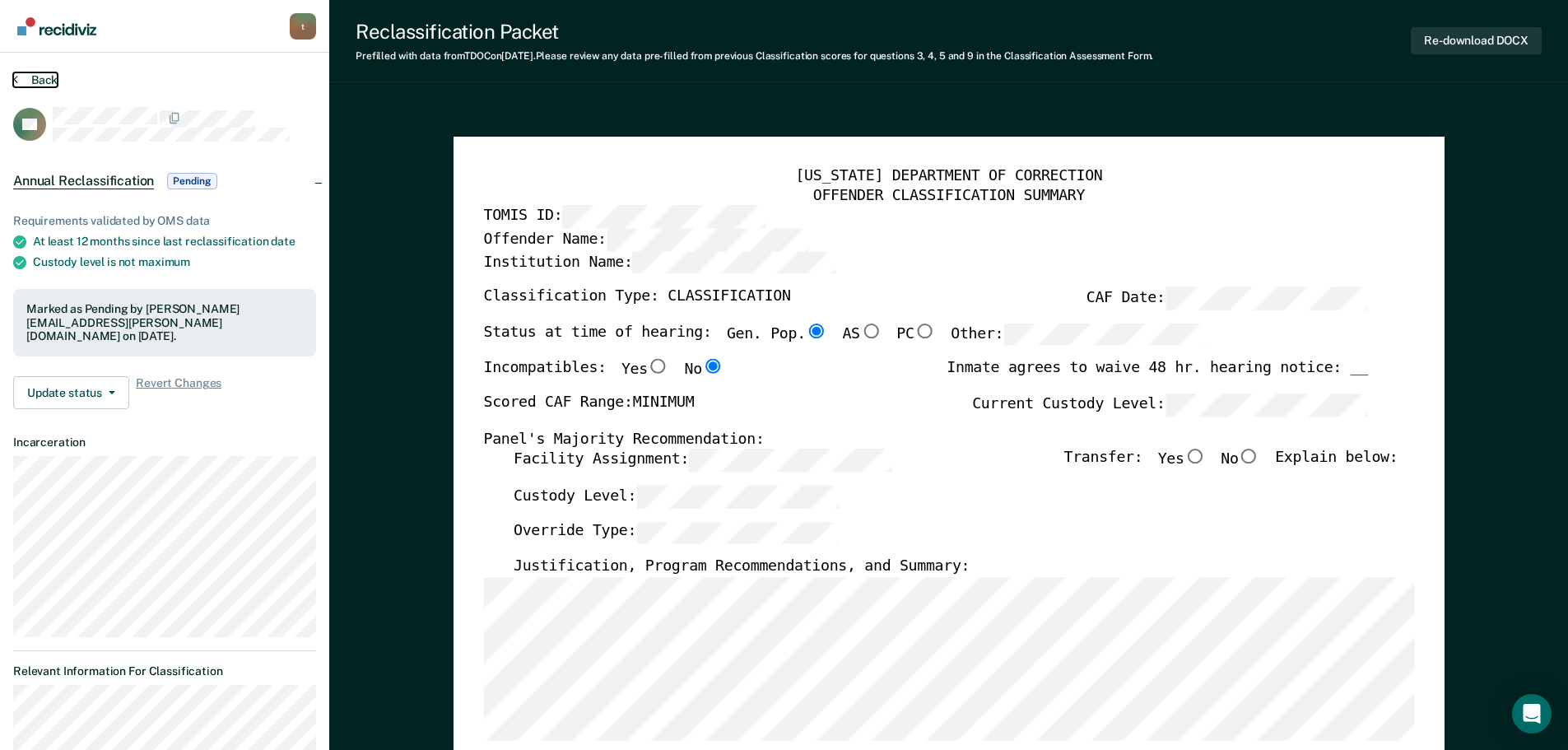
click at [29, 72] on button "Back" at bounding box center [35, 80] width 45 height 15
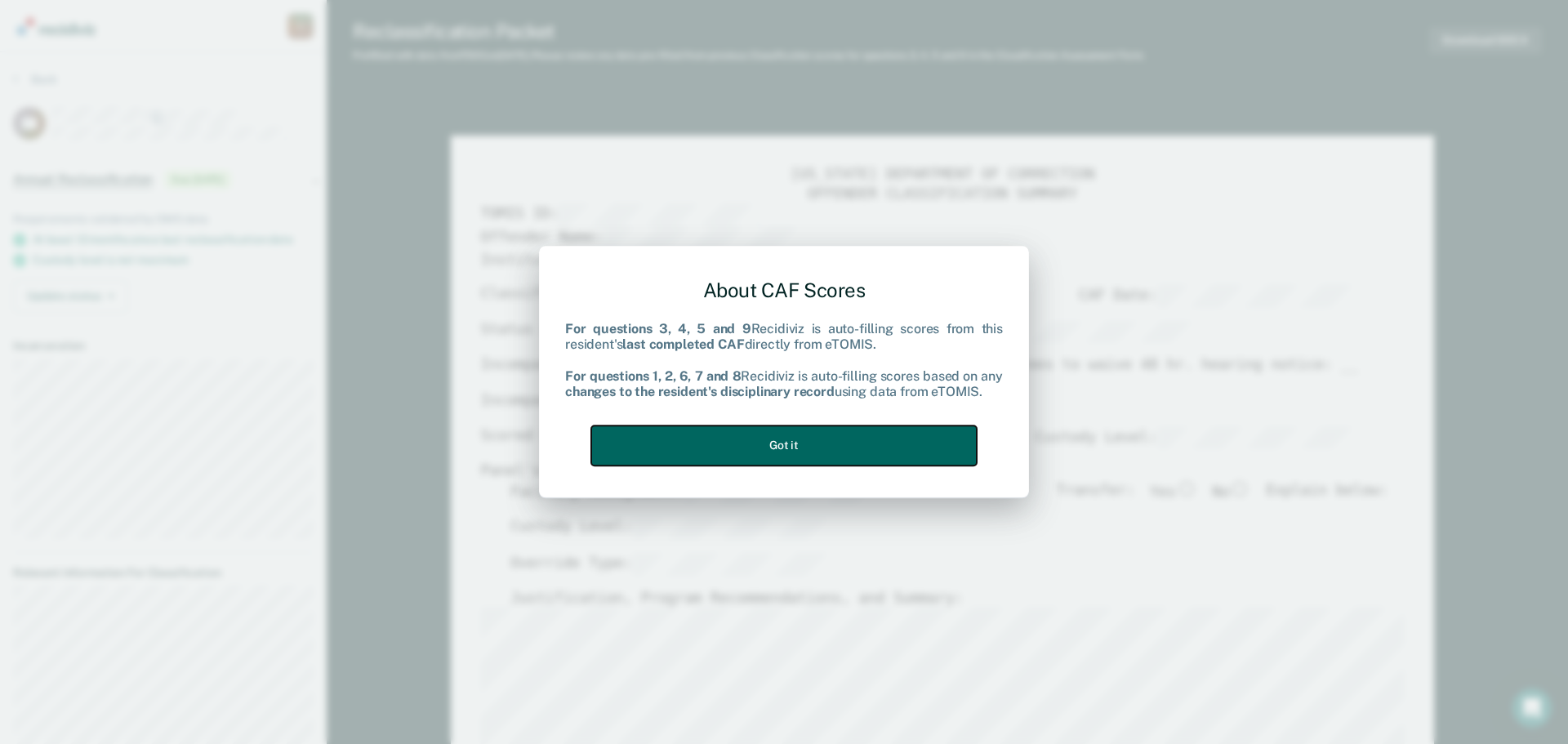
click at [864, 454] on button "Got it" at bounding box center [784, 445] width 385 height 40
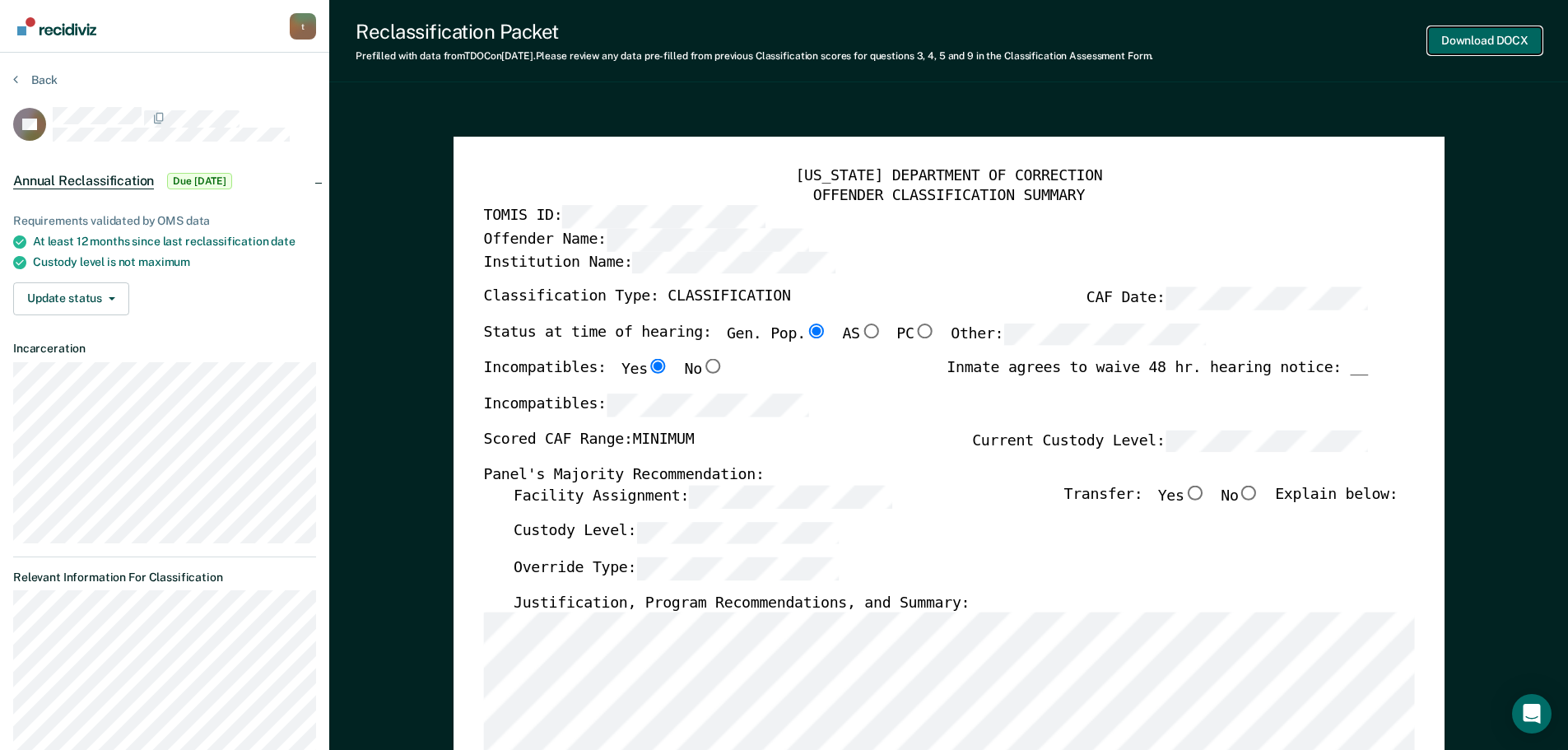
click at [1498, 38] on button "Download DOCX" at bounding box center [1485, 41] width 113 height 27
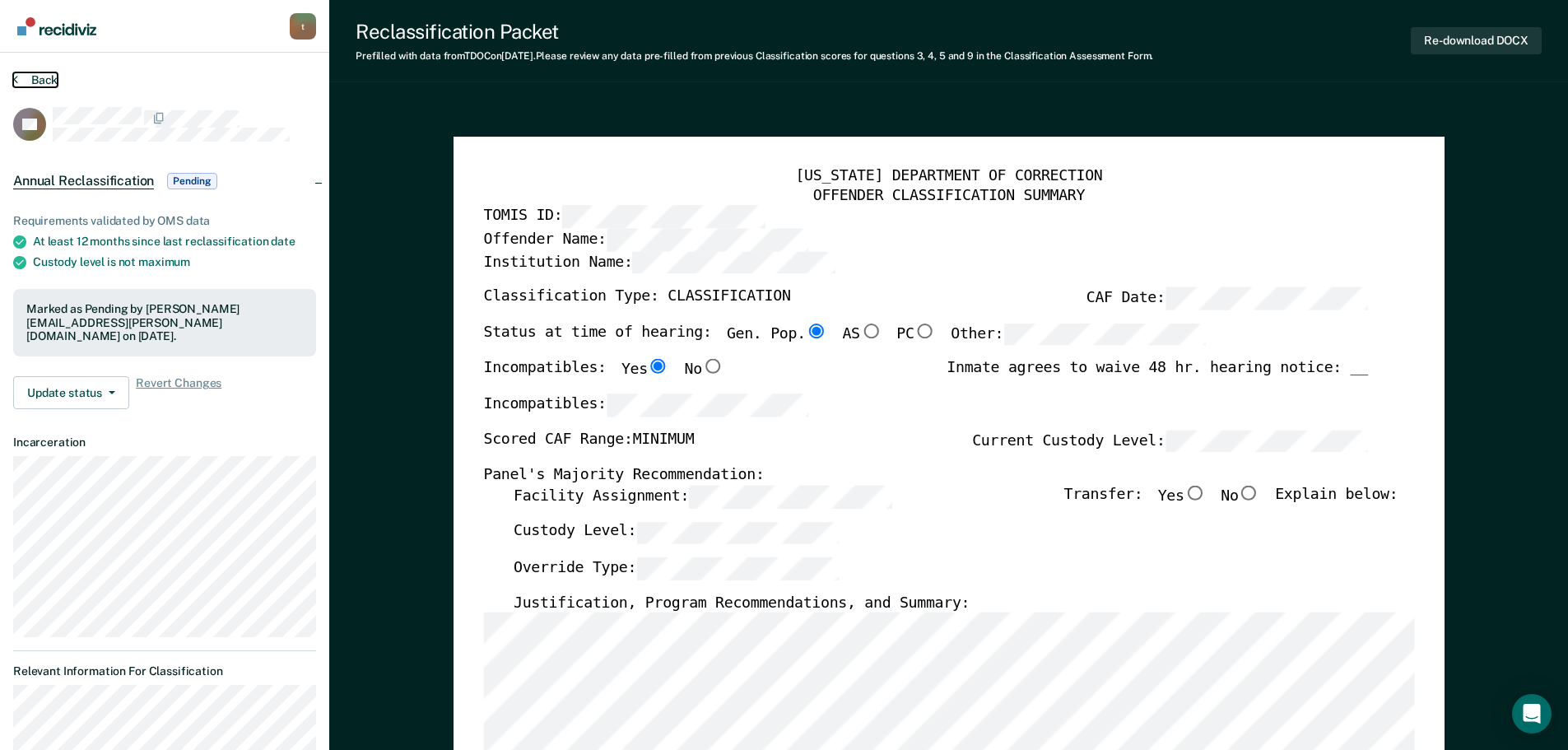
click at [16, 87] on button "Back" at bounding box center [35, 80] width 45 height 15
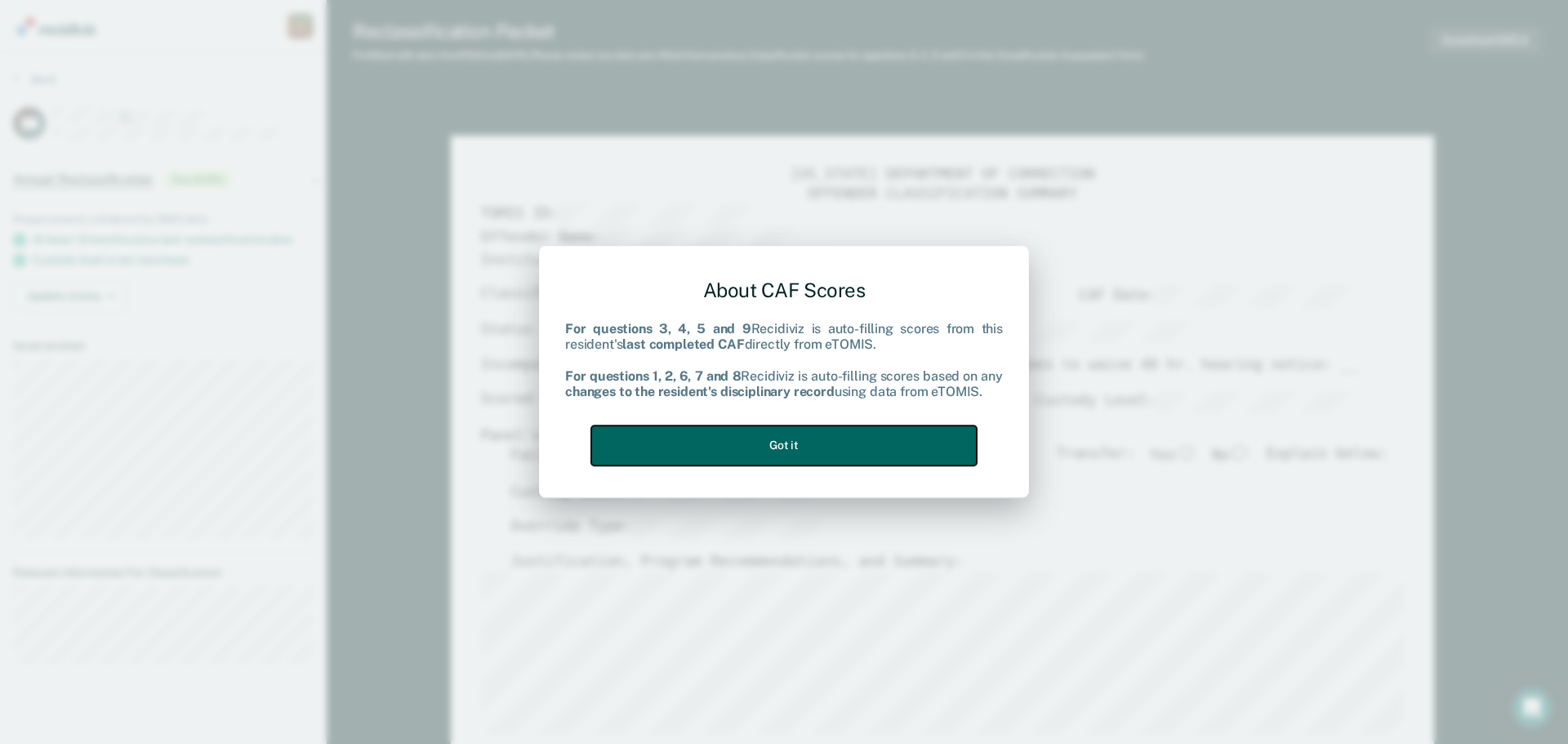
click at [734, 438] on button "Got it" at bounding box center [784, 445] width 385 height 40
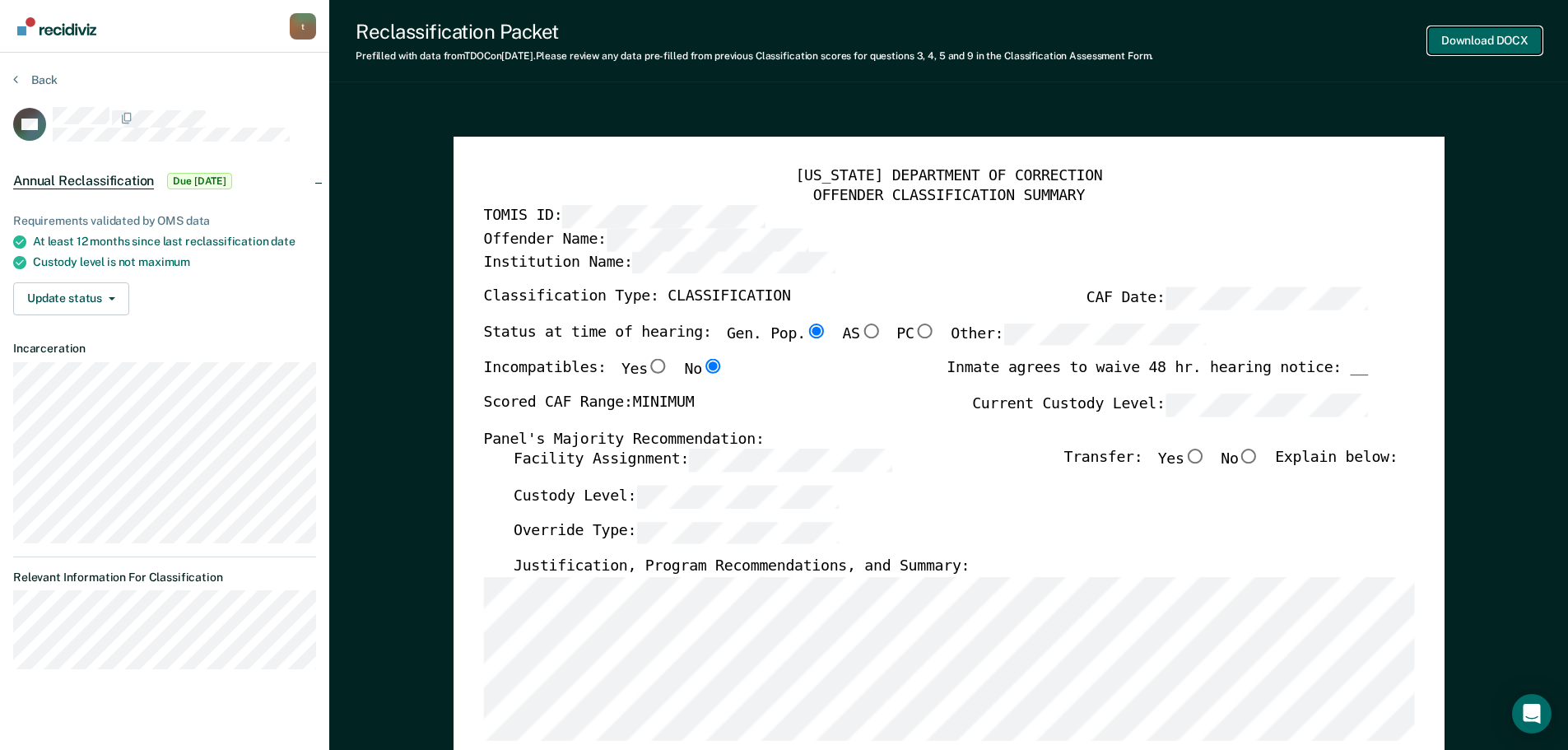
click at [1516, 44] on button "Download DOCX" at bounding box center [1485, 41] width 113 height 27
type textarea "x"
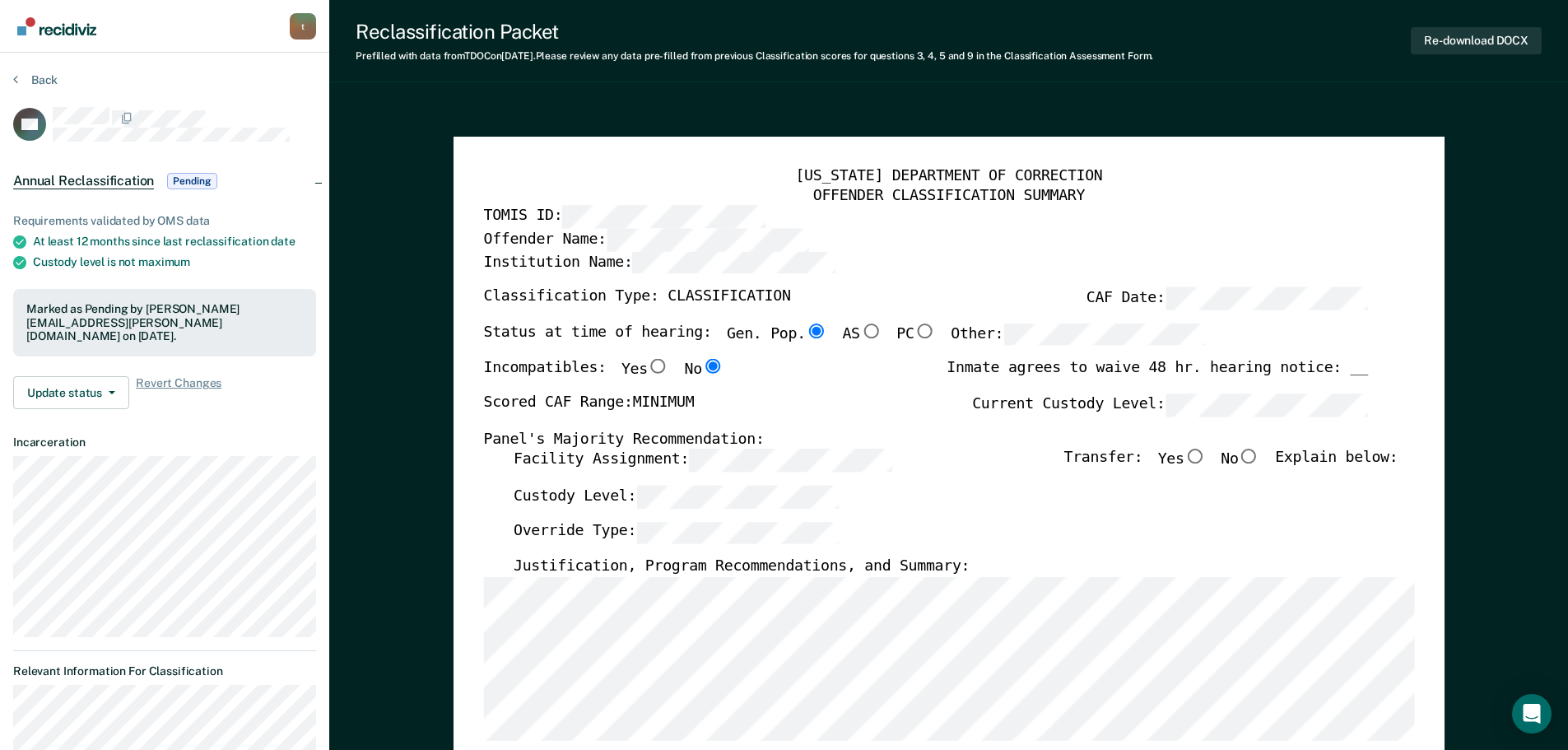
click at [48, 87] on div "Back" at bounding box center [164, 90] width 303 height 35
